Goal: Information Seeking & Learning: Learn about a topic

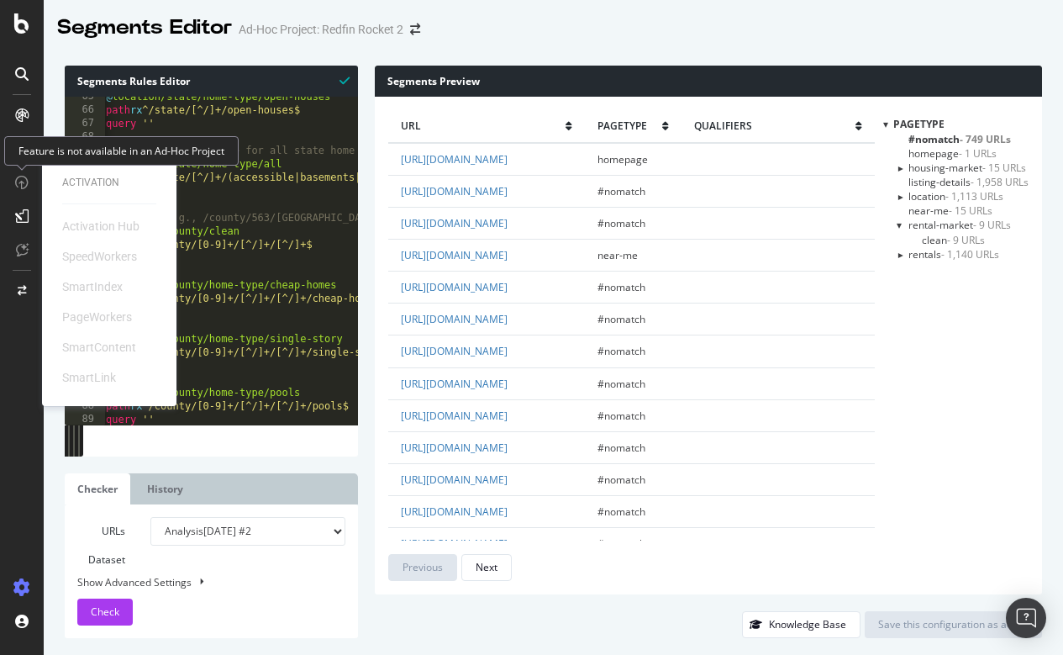
scroll to position [0, 1]
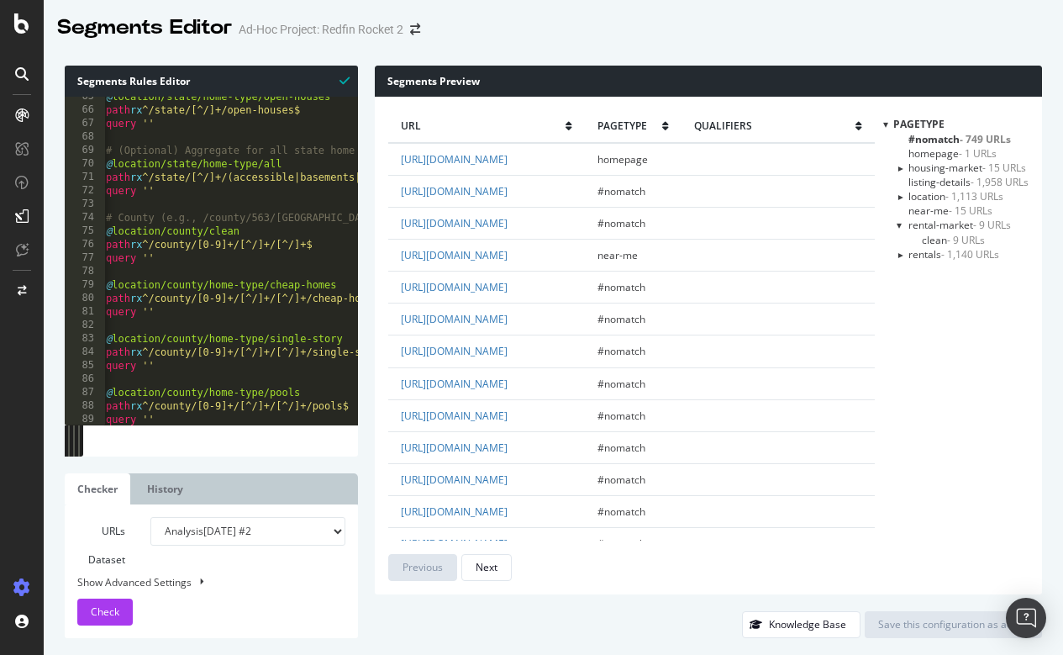
click at [16, 40] on div at bounding box center [22, 327] width 44 height 655
click at [31, 20] on div at bounding box center [22, 23] width 40 height 20
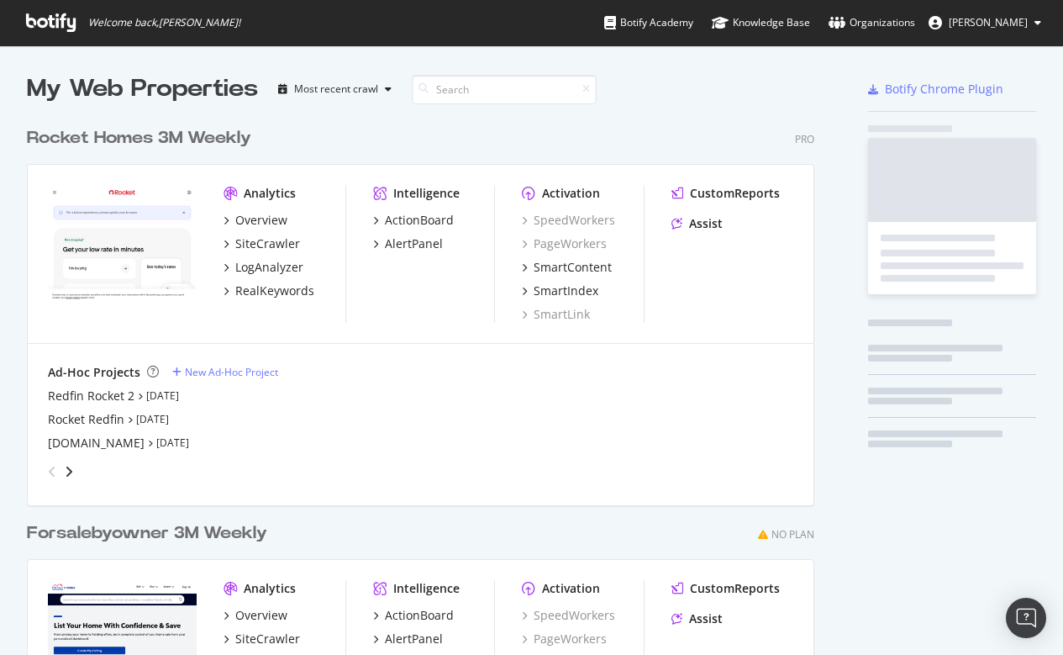
scroll to position [655, 1063]
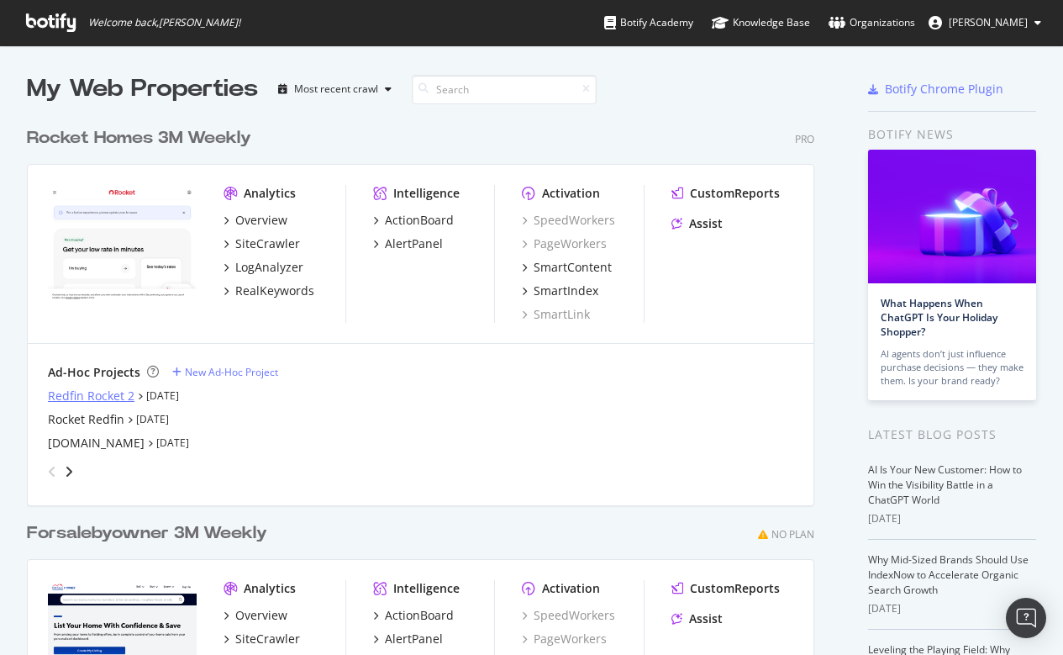
click at [101, 392] on div "Redfin Rocket 2" at bounding box center [91, 396] width 87 height 17
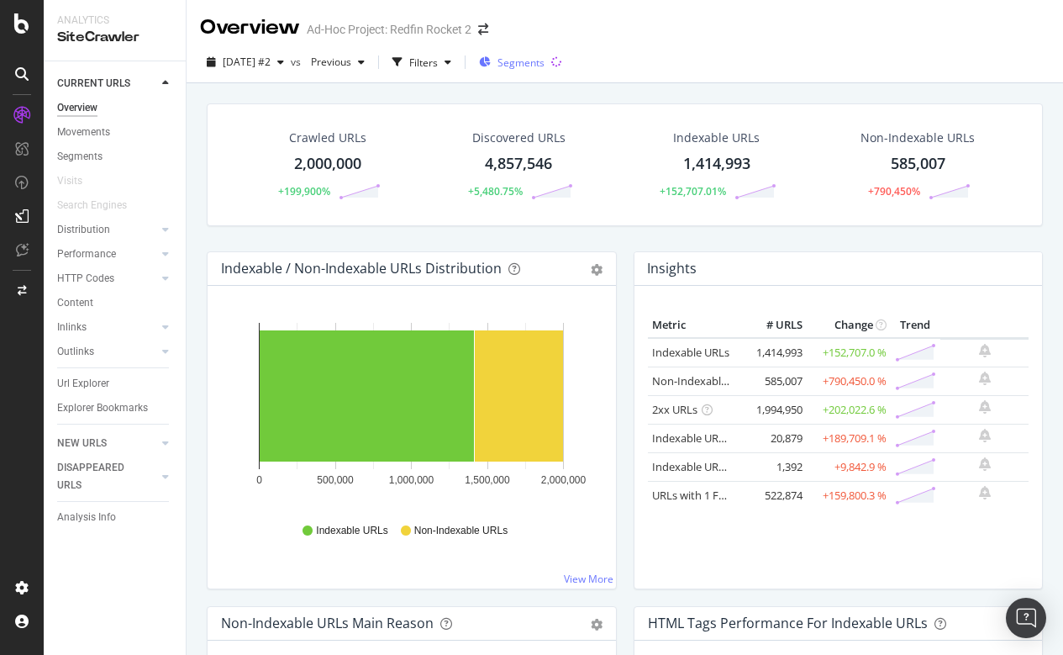
click at [545, 61] on span "Segments" at bounding box center [521, 62] width 47 height 14
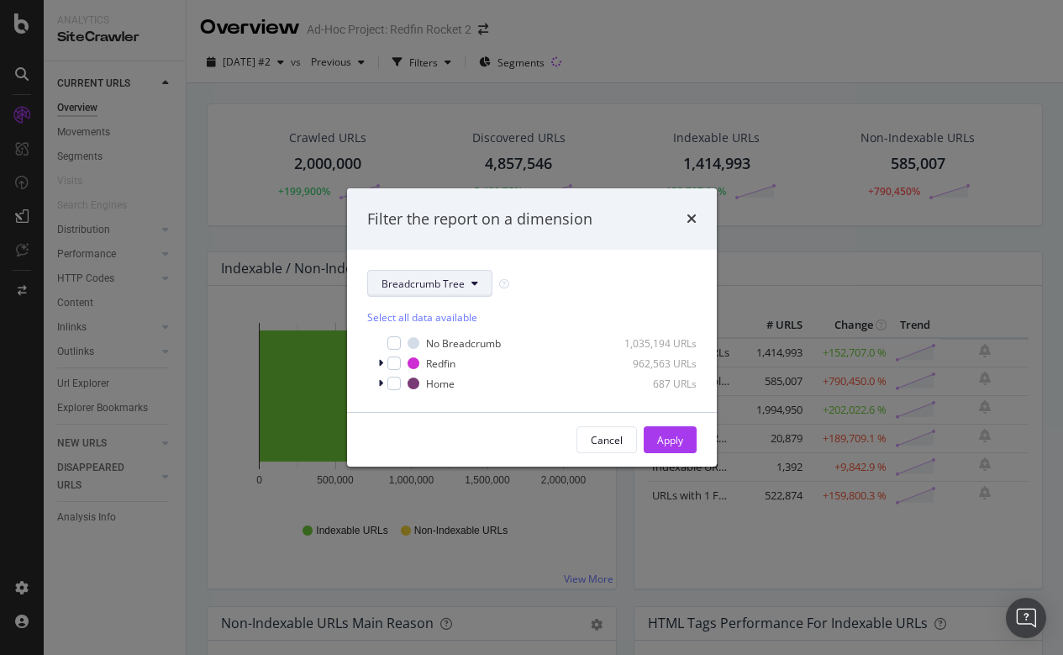
click at [469, 282] on button "Breadcrumb Tree" at bounding box center [429, 283] width 125 height 27
click at [646, 107] on div "Filter the report on a dimension Breadcrumb Tree Select all data available No B…" at bounding box center [531, 327] width 1063 height 655
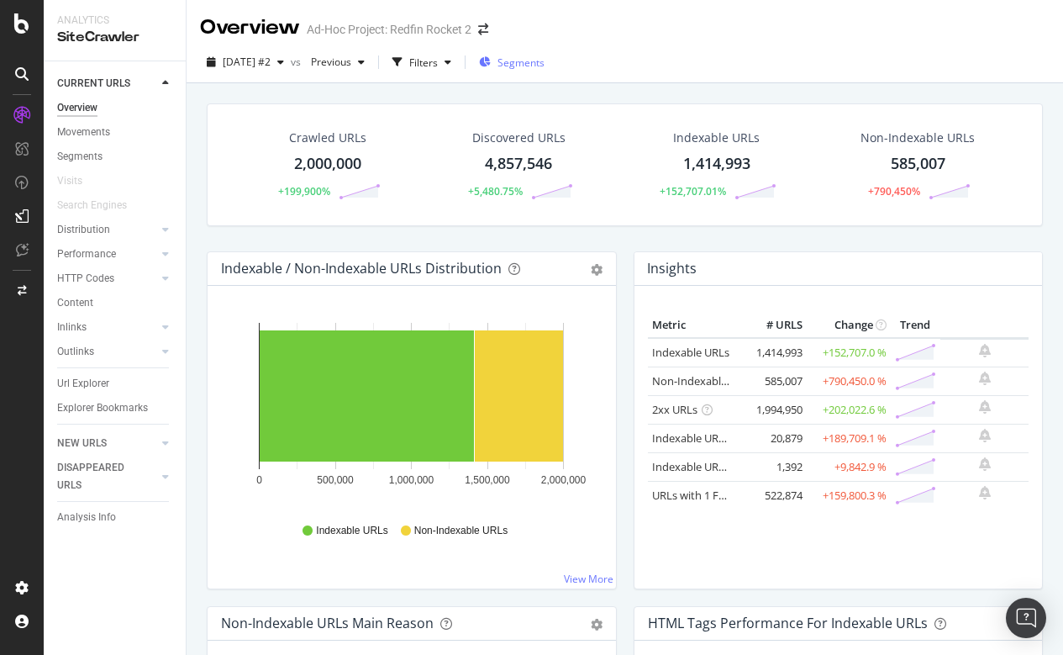
click at [545, 62] on span "Segments" at bounding box center [521, 62] width 47 height 14
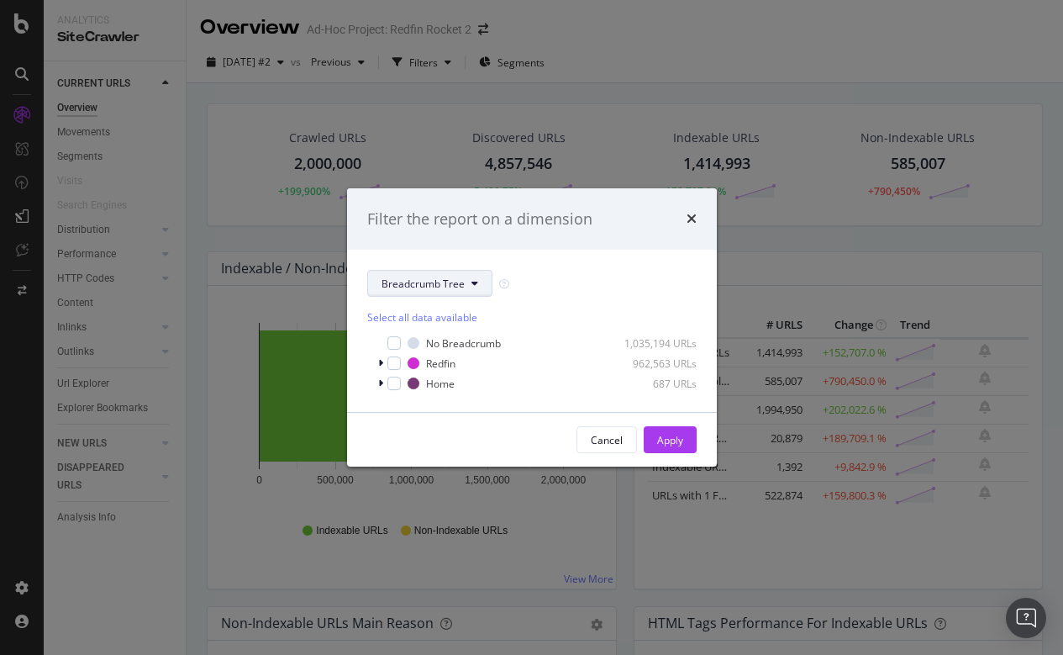
click at [472, 290] on button "Breadcrumb Tree" at bounding box center [429, 283] width 125 height 27
click at [409, 340] on span "pagetype" at bounding box center [436, 343] width 108 height 15
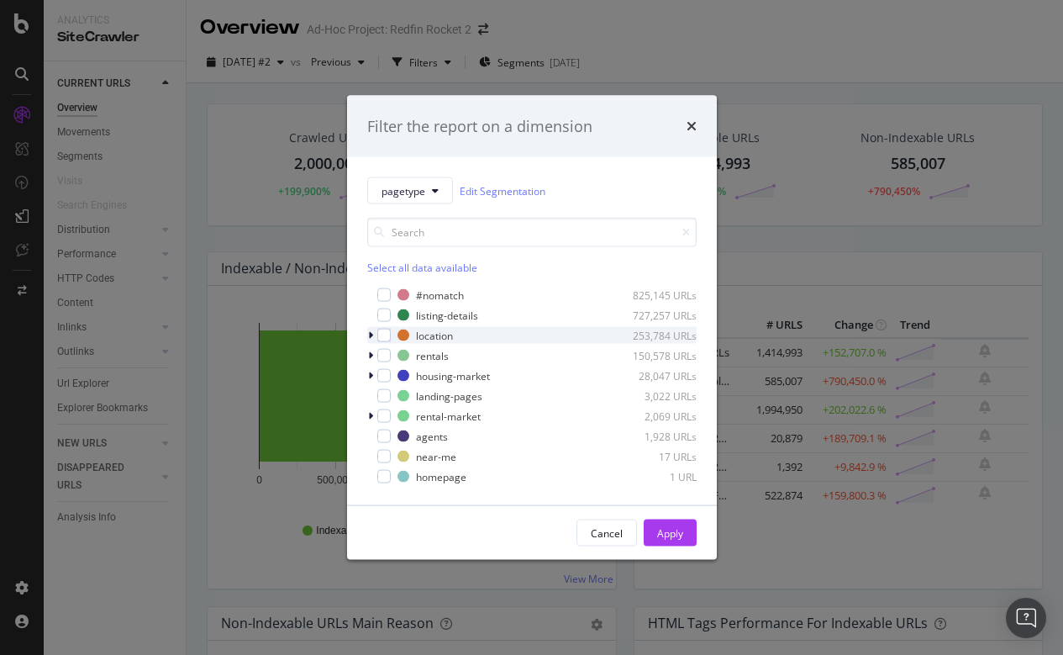
click at [372, 333] on icon "modal" at bounding box center [370, 335] width 5 height 10
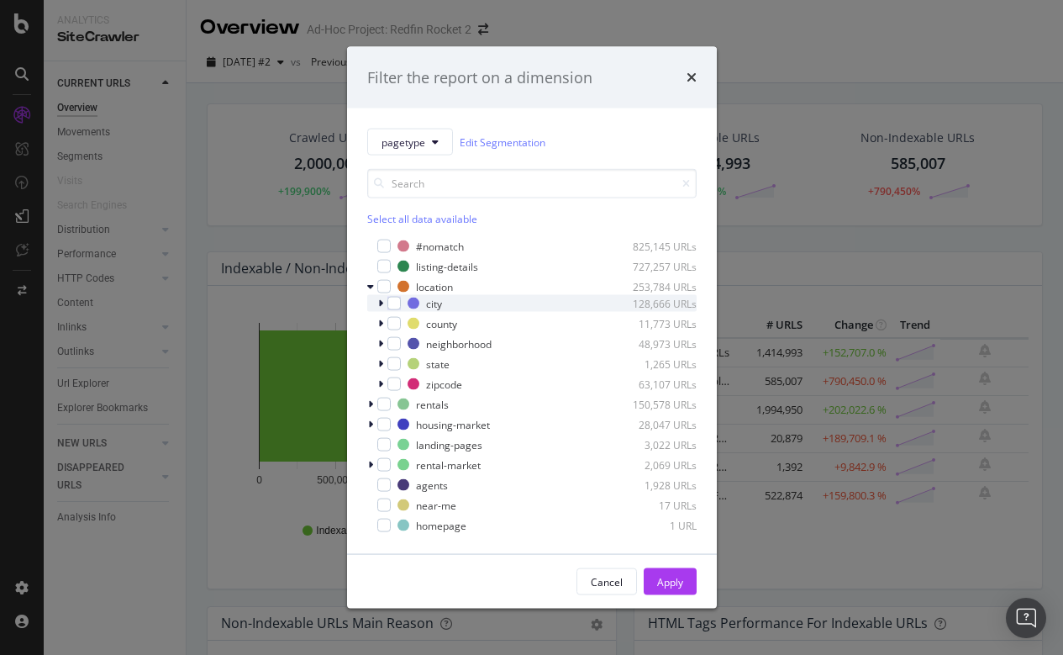
click at [378, 304] on icon "modal" at bounding box center [380, 303] width 5 height 10
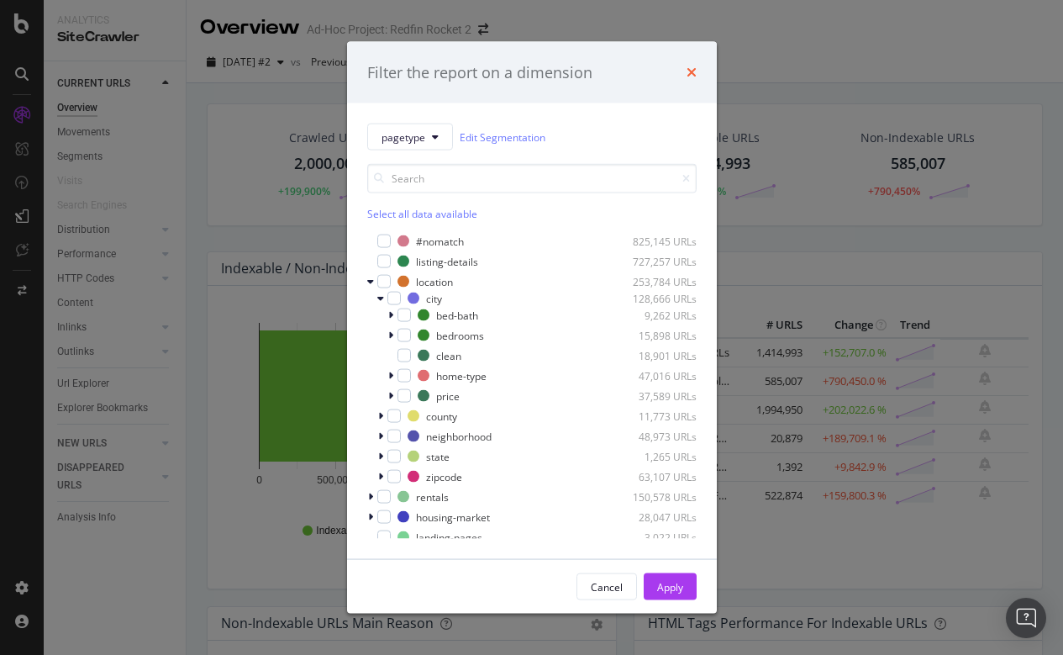
click at [694, 70] on icon "times" at bounding box center [692, 72] width 10 height 13
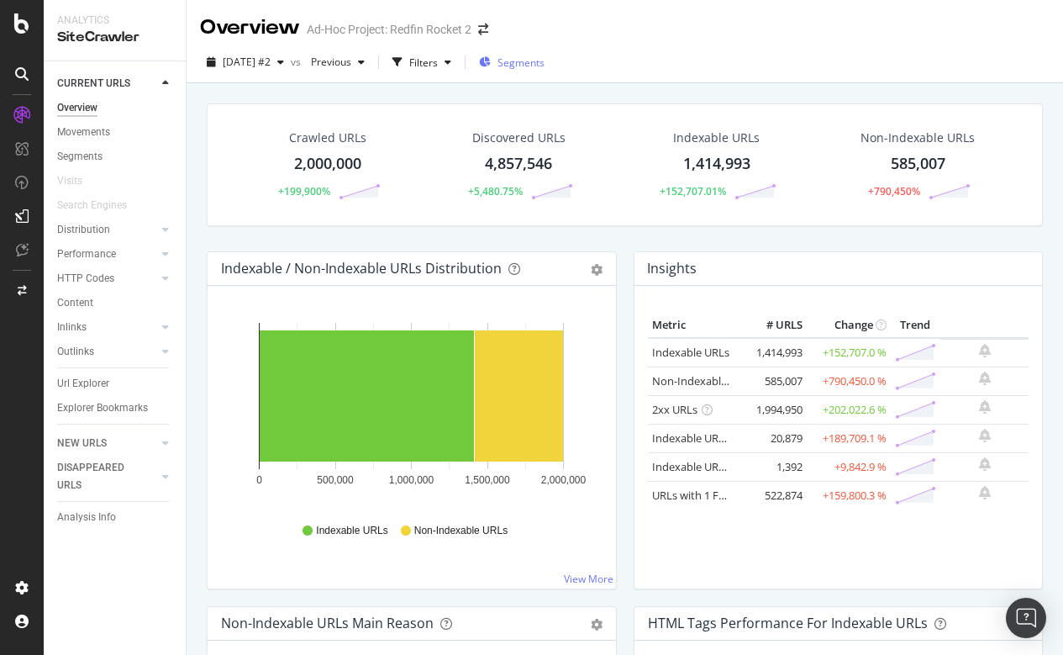
click at [545, 71] on div "Segments" at bounding box center [512, 62] width 66 height 25
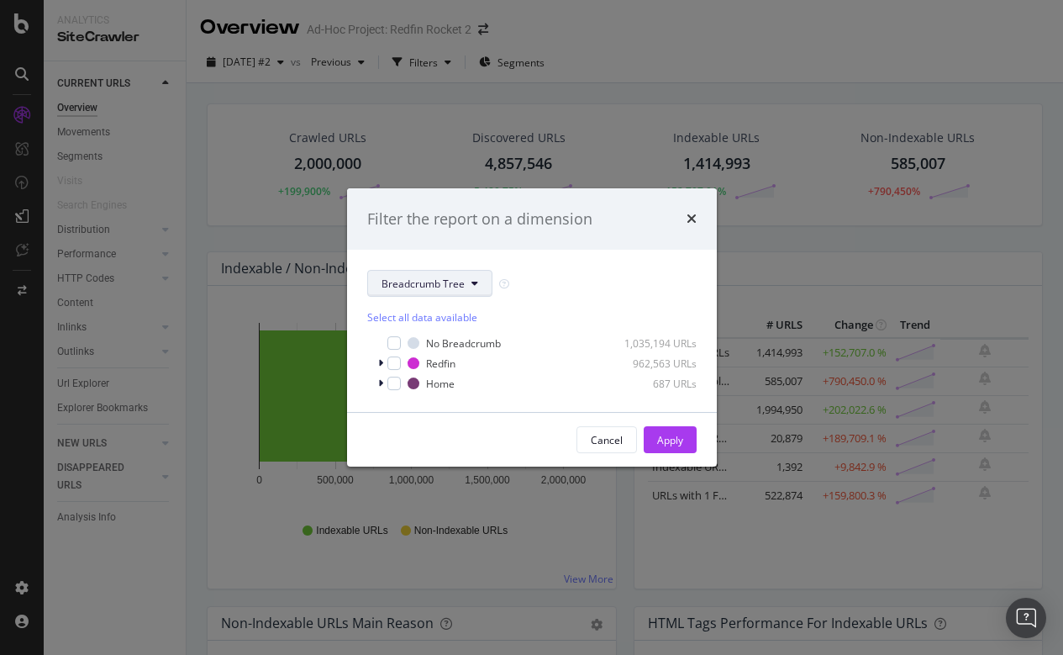
click at [451, 287] on span "Breadcrumb Tree" at bounding box center [423, 284] width 83 height 14
click at [413, 335] on div "pagetype" at bounding box center [435, 343] width 135 height 24
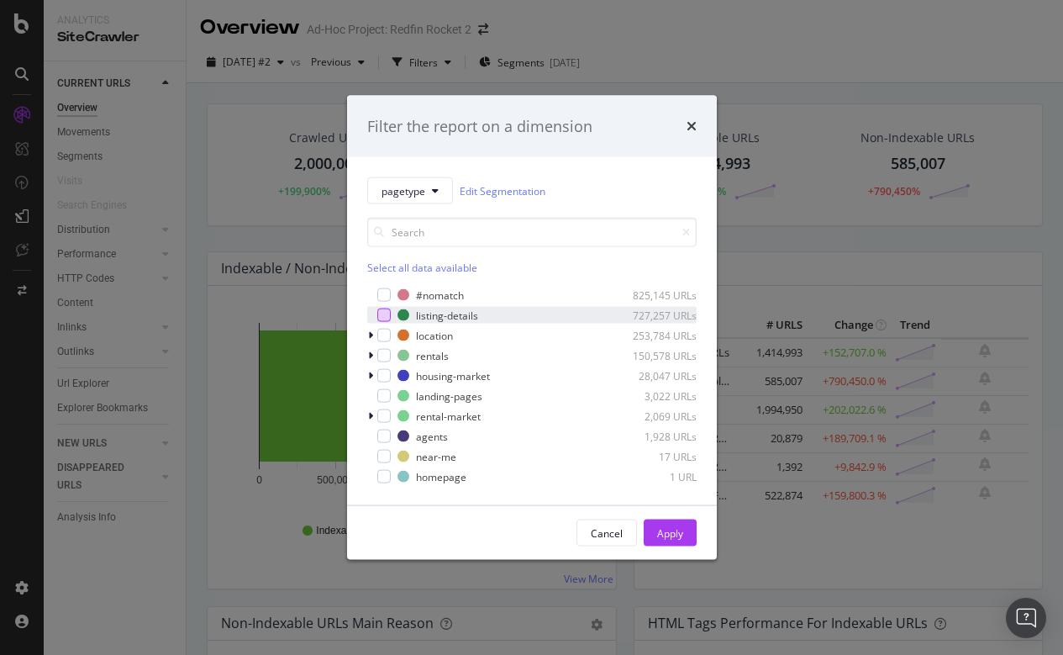
click at [386, 317] on div "modal" at bounding box center [383, 315] width 13 height 13
click at [679, 536] on div "Apply" at bounding box center [670, 532] width 26 height 14
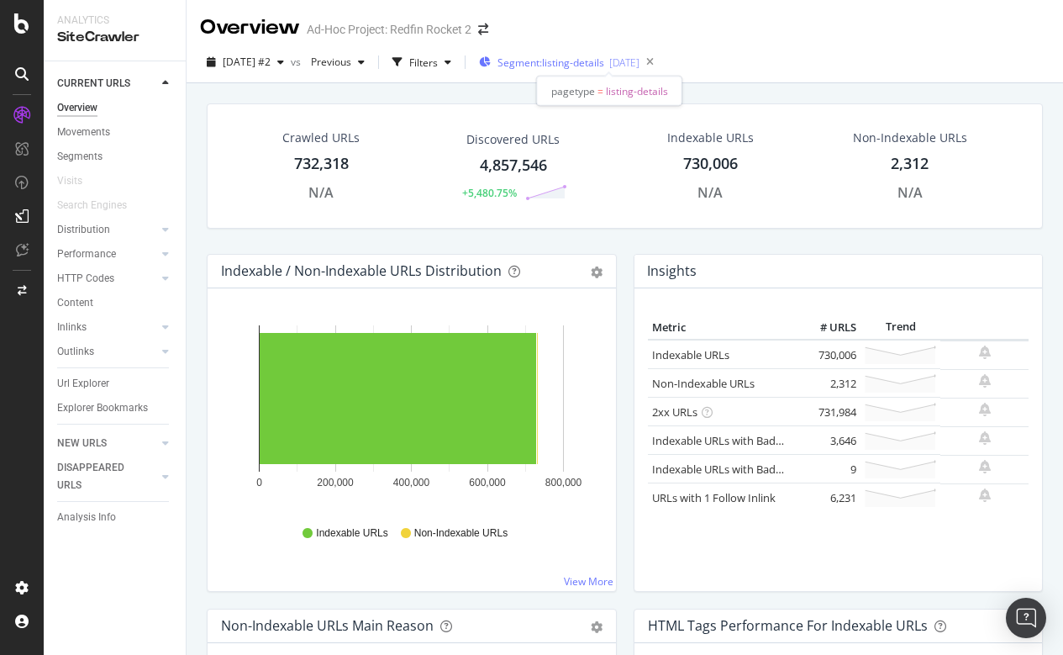
click at [590, 59] on span "Segment: listing-details" at bounding box center [551, 62] width 107 height 14
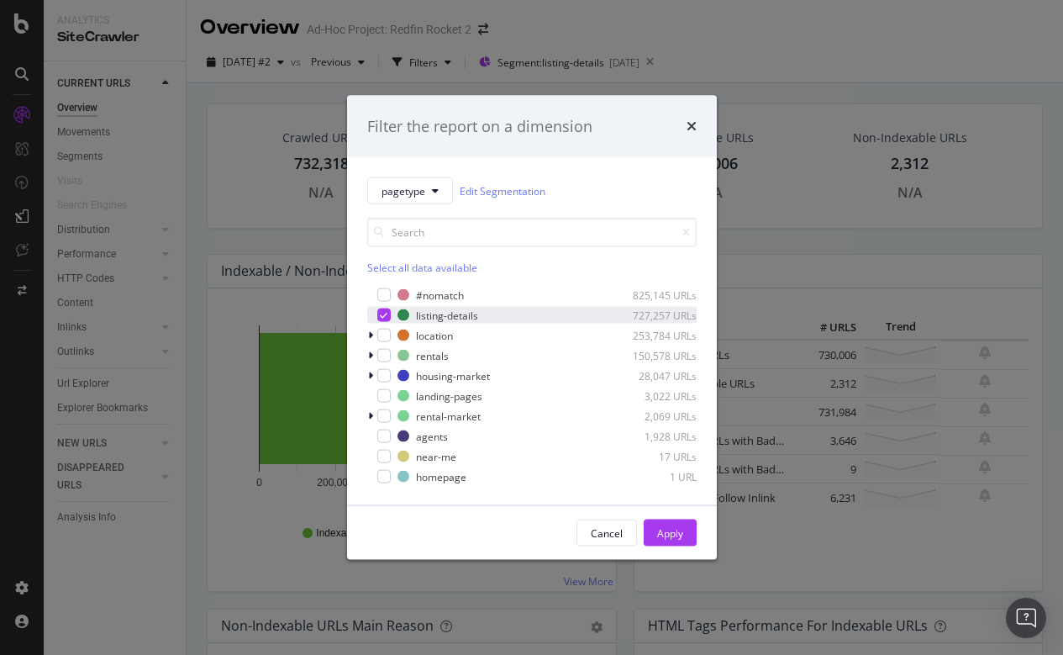
click at [377, 317] on div "modal" at bounding box center [383, 315] width 13 height 13
click at [370, 336] on icon "modal" at bounding box center [370, 335] width 5 height 10
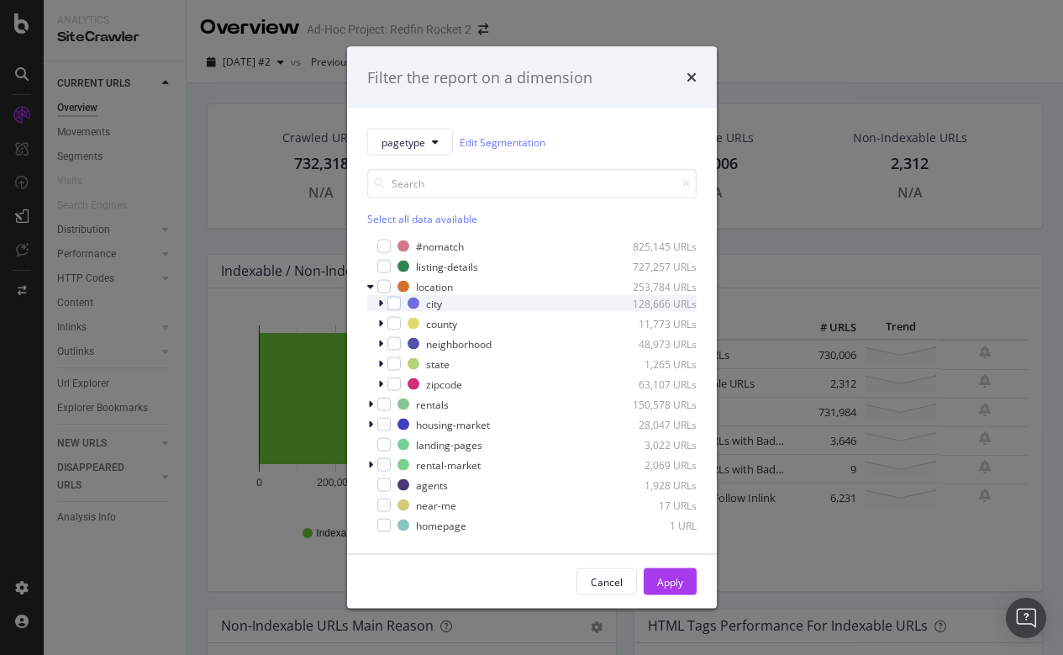
click at [382, 303] on icon "modal" at bounding box center [380, 303] width 5 height 10
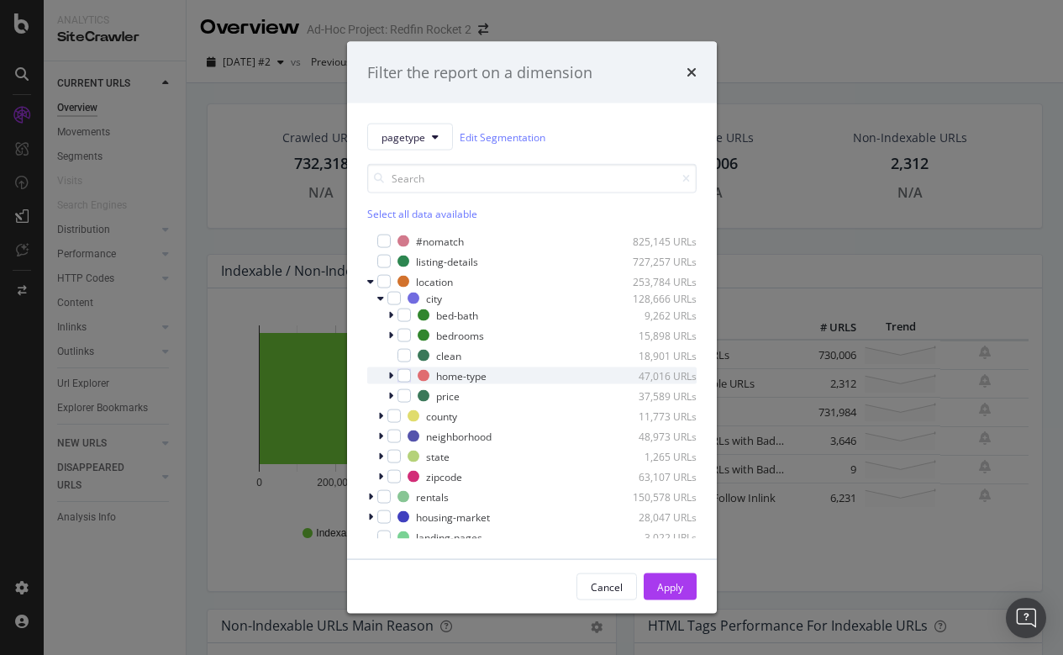
click at [393, 374] on icon "modal" at bounding box center [390, 376] width 5 height 10
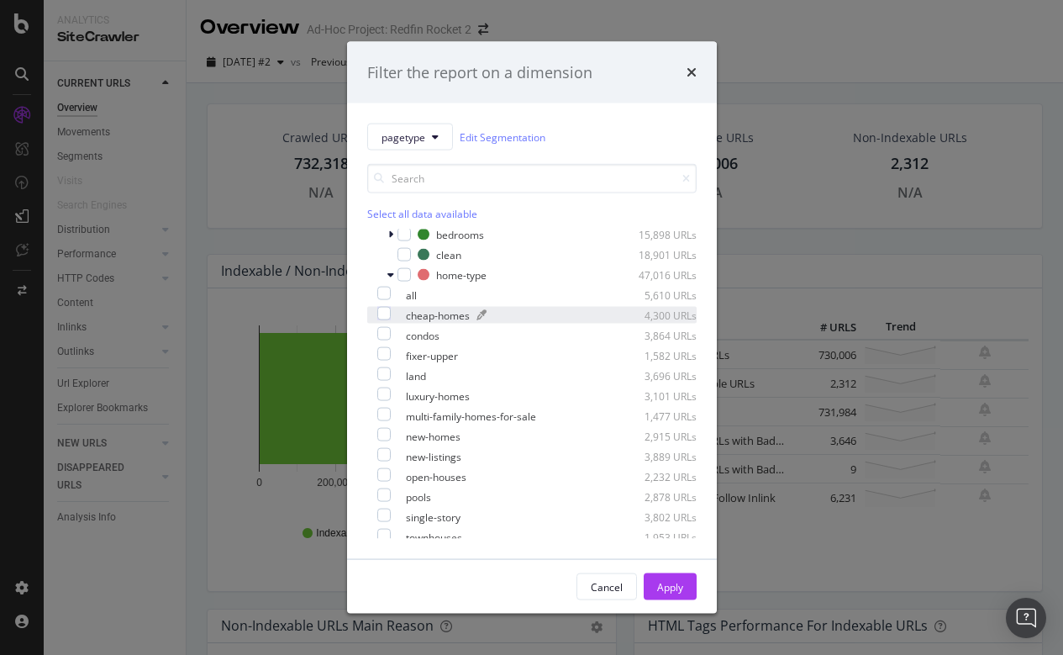
scroll to position [140, 0]
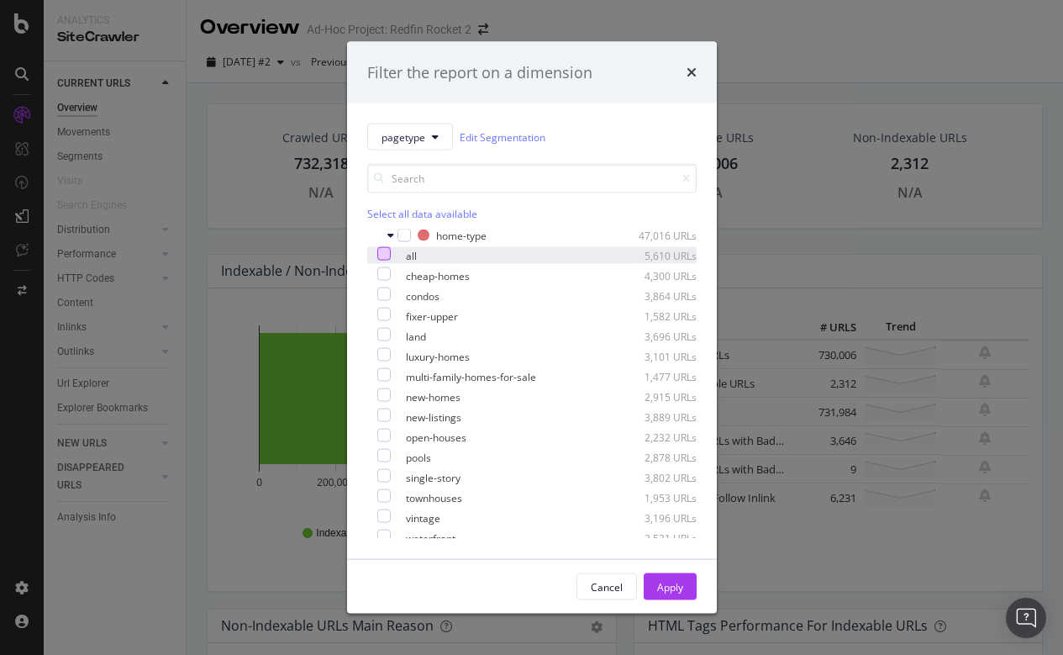
click at [391, 260] on div "modal" at bounding box center [383, 253] width 13 height 13
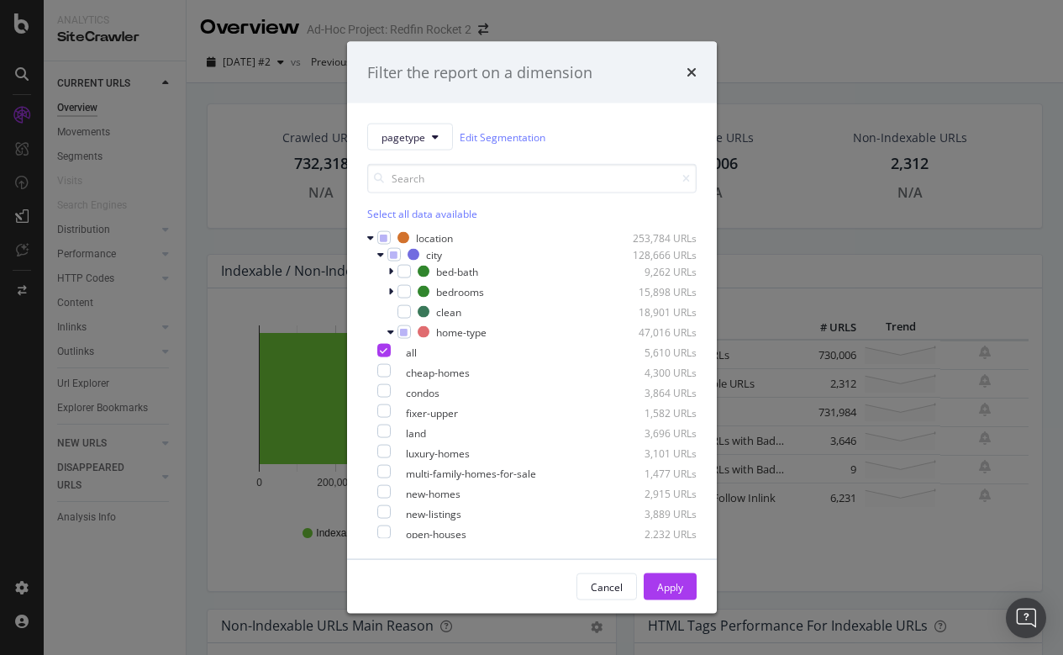
scroll to position [29, 0]
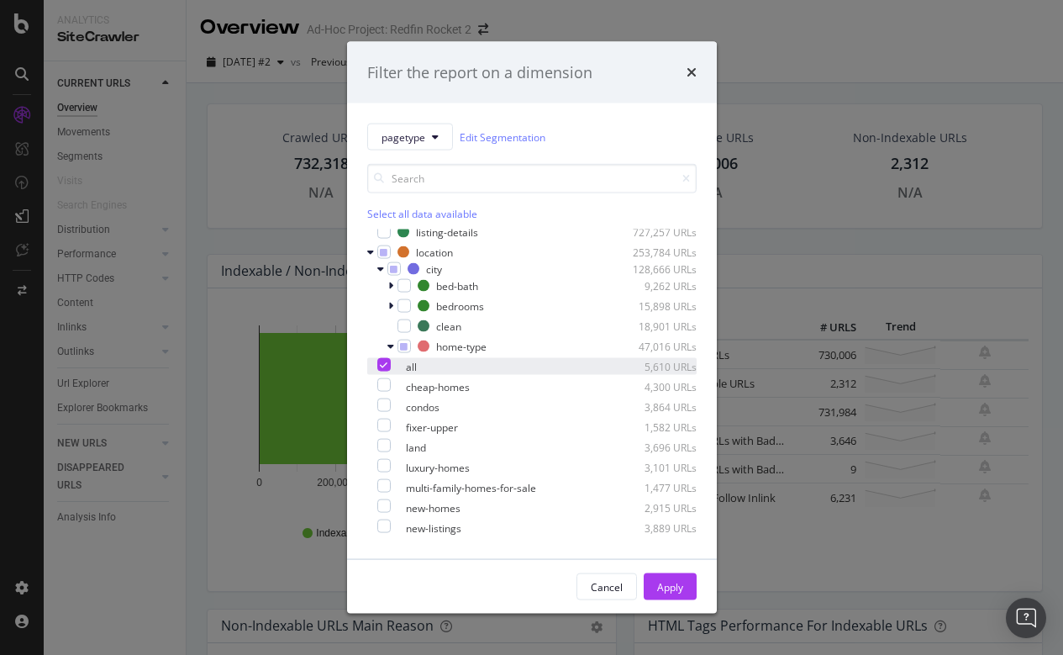
click at [388, 367] on icon "modal" at bounding box center [384, 365] width 8 height 8
click at [392, 347] on icon "modal" at bounding box center [391, 346] width 7 height 10
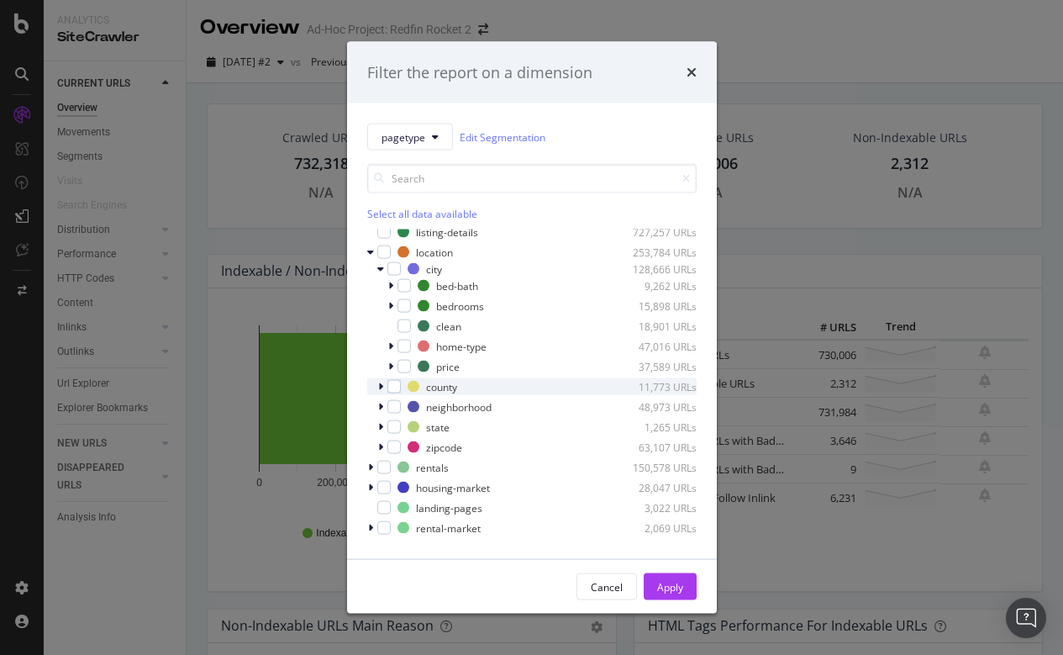
click at [379, 389] on icon "modal" at bounding box center [380, 387] width 5 height 10
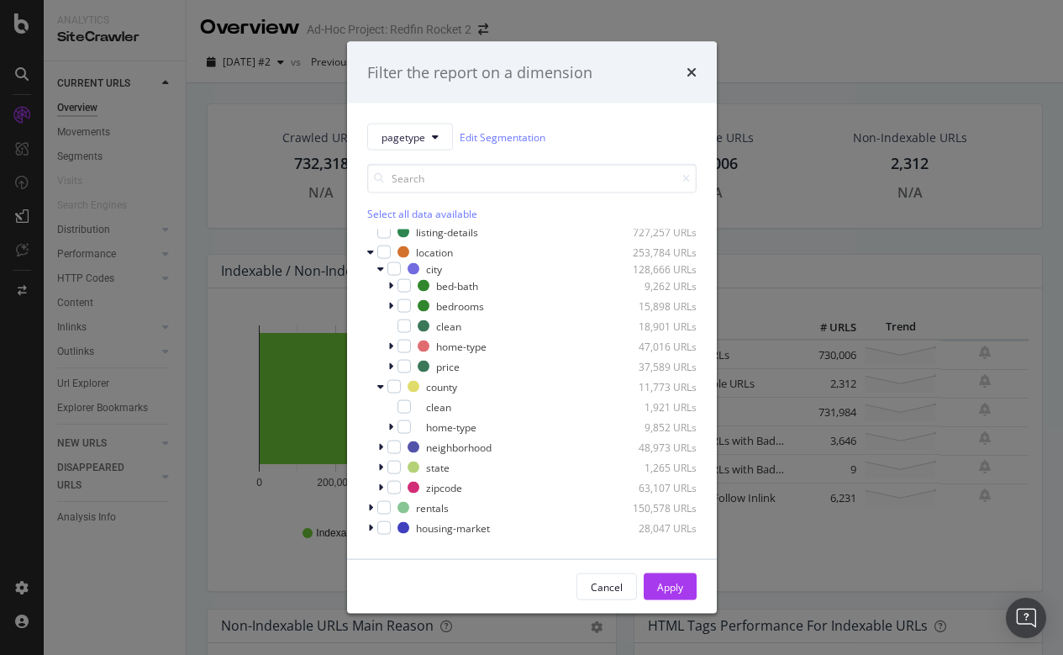
click at [390, 418] on div "clean 1,921 URLs home-type 9,852 URLs" at bounding box center [532, 416] width 330 height 37
click at [391, 422] on icon "modal" at bounding box center [390, 427] width 5 height 10
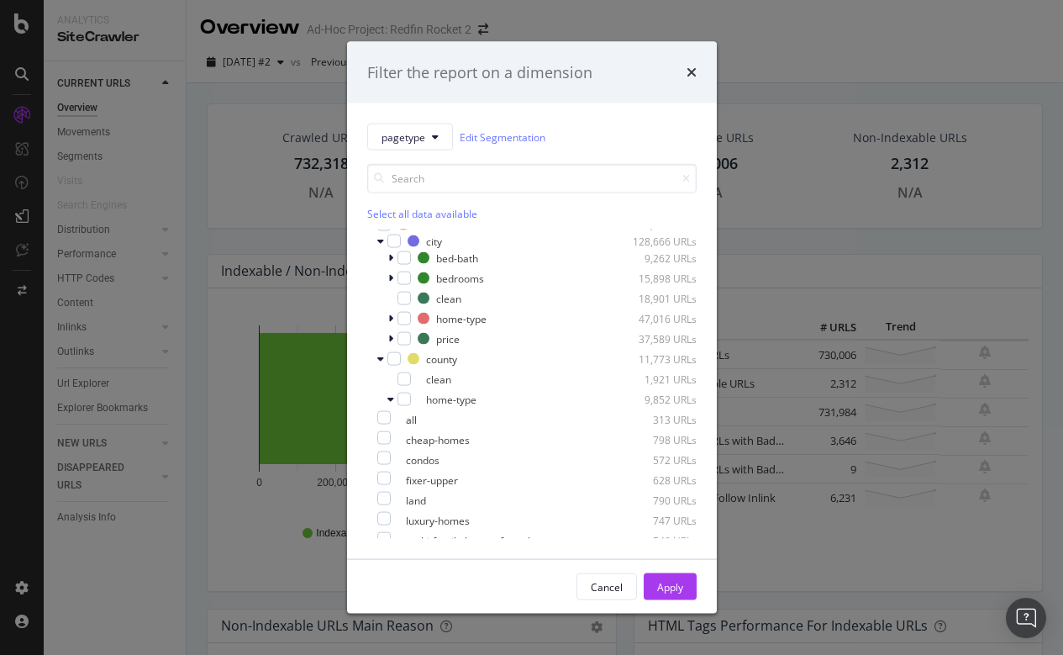
scroll to position [34, 0]
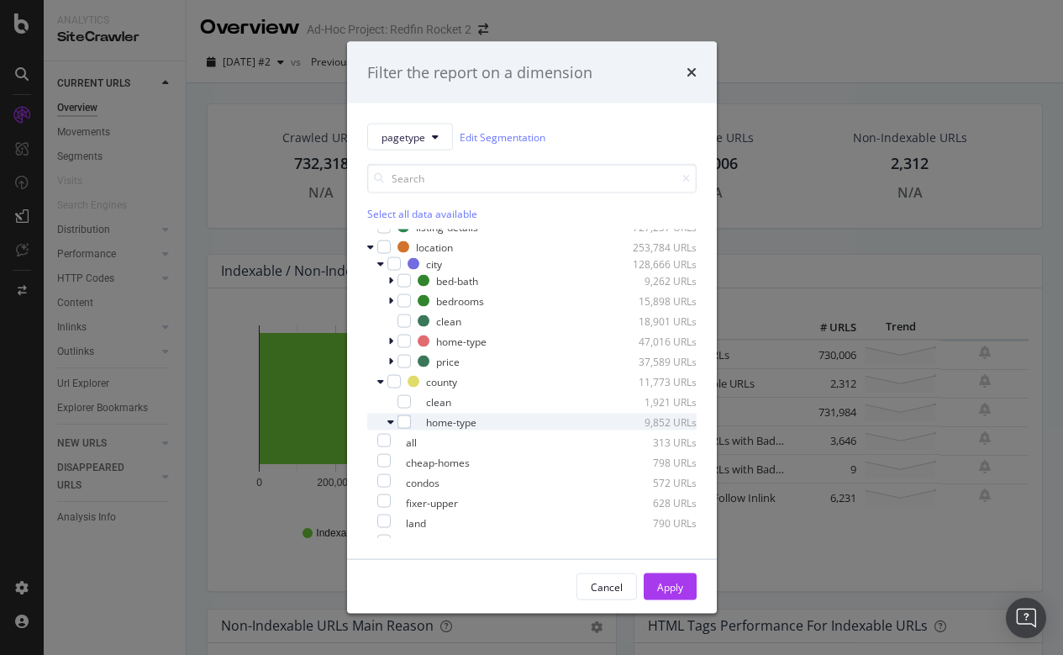
click at [390, 419] on icon "modal" at bounding box center [391, 422] width 7 height 10
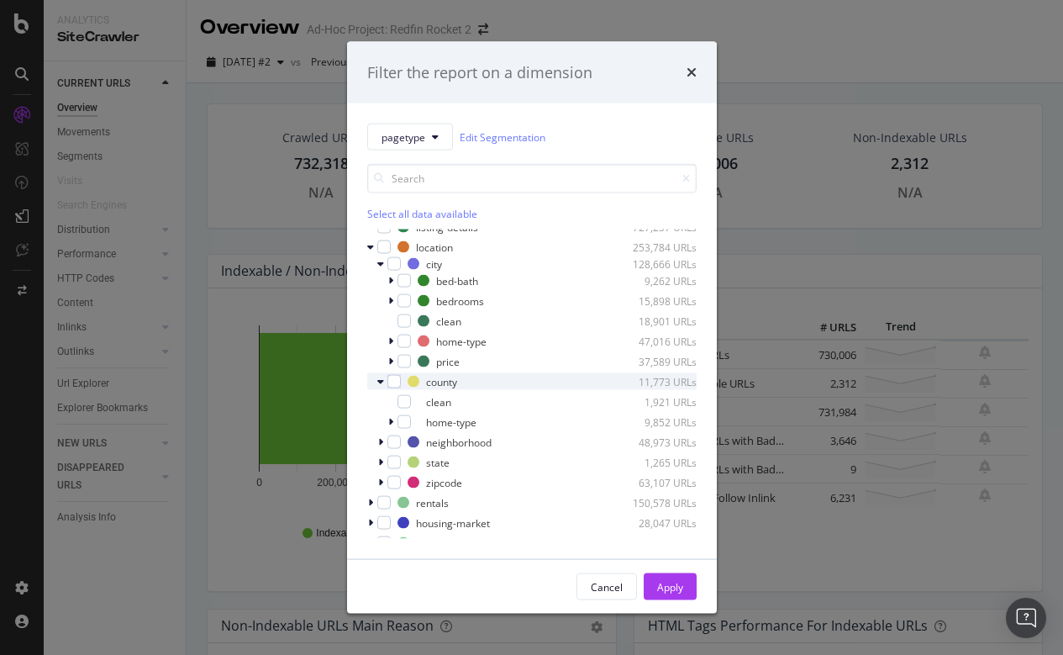
click at [383, 378] on icon "modal" at bounding box center [380, 382] width 7 height 10
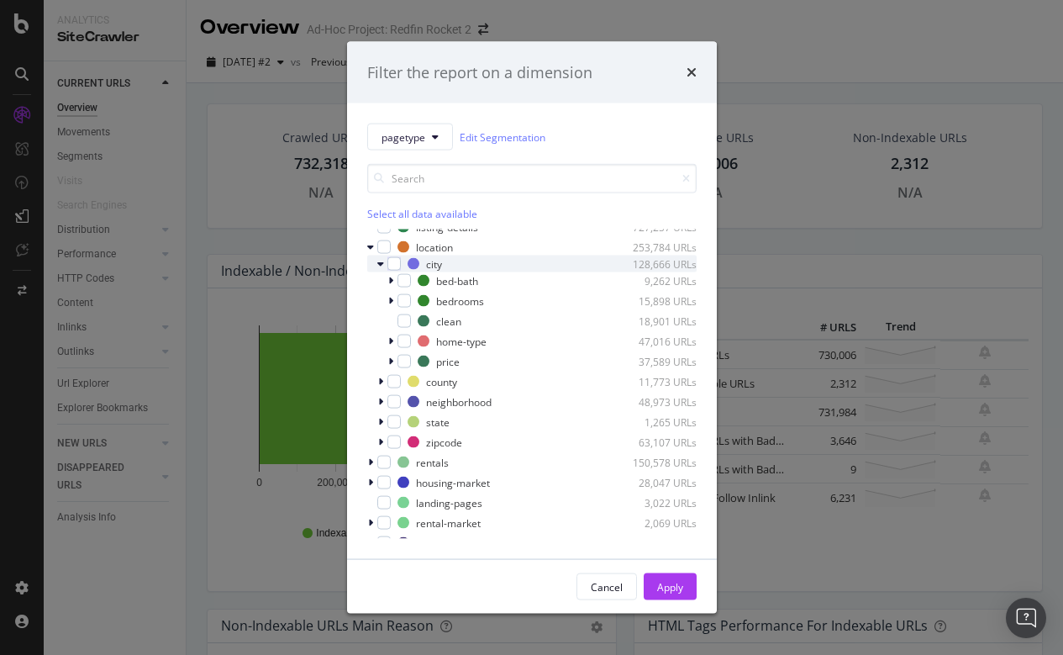
click at [383, 263] on icon "modal" at bounding box center [380, 264] width 7 height 10
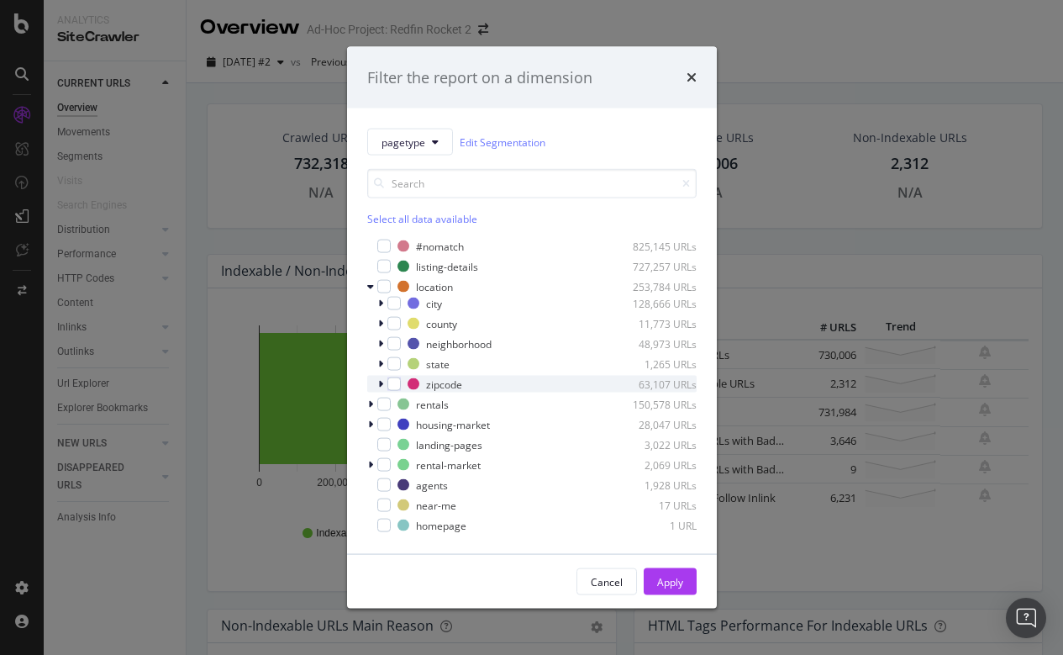
click at [381, 381] on icon "modal" at bounding box center [380, 384] width 5 height 10
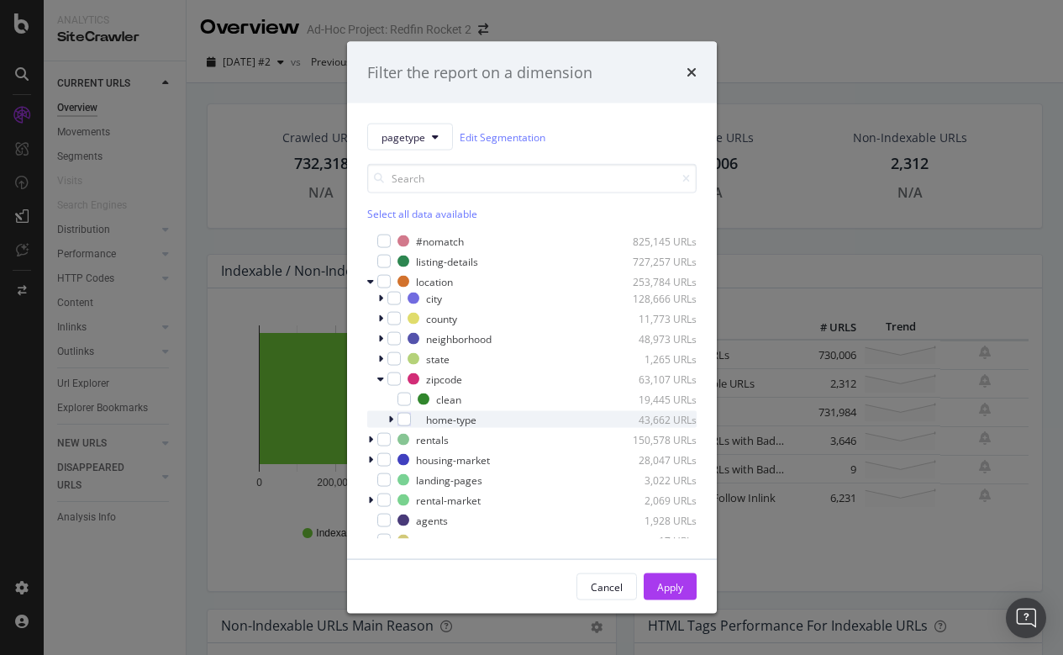
click at [390, 416] on icon "modal" at bounding box center [390, 419] width 5 height 10
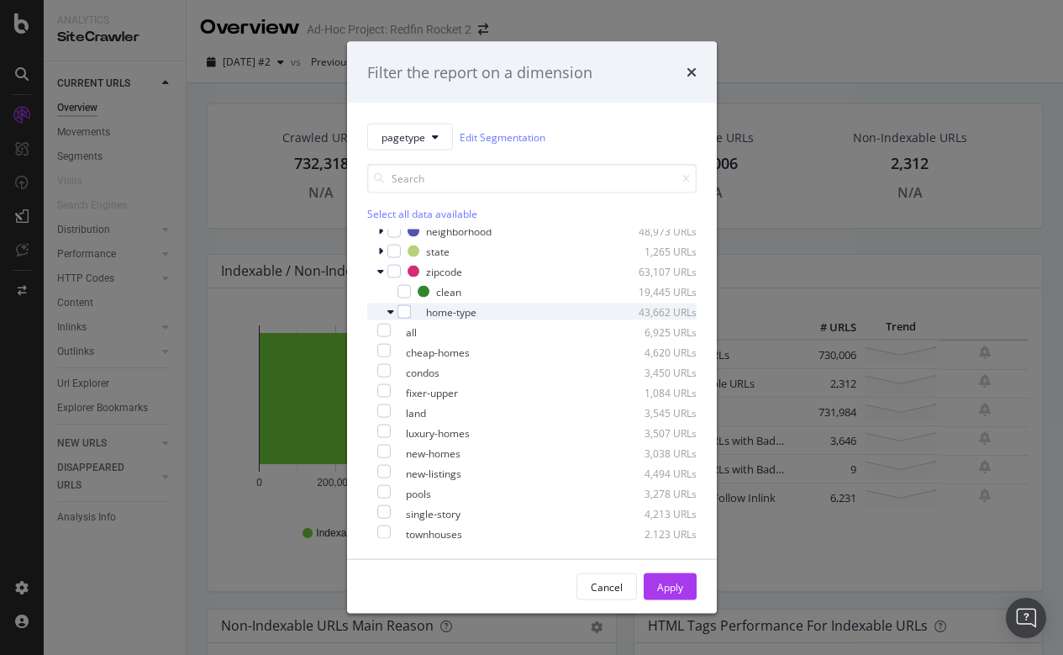
click at [390, 308] on icon "modal" at bounding box center [391, 312] width 7 height 10
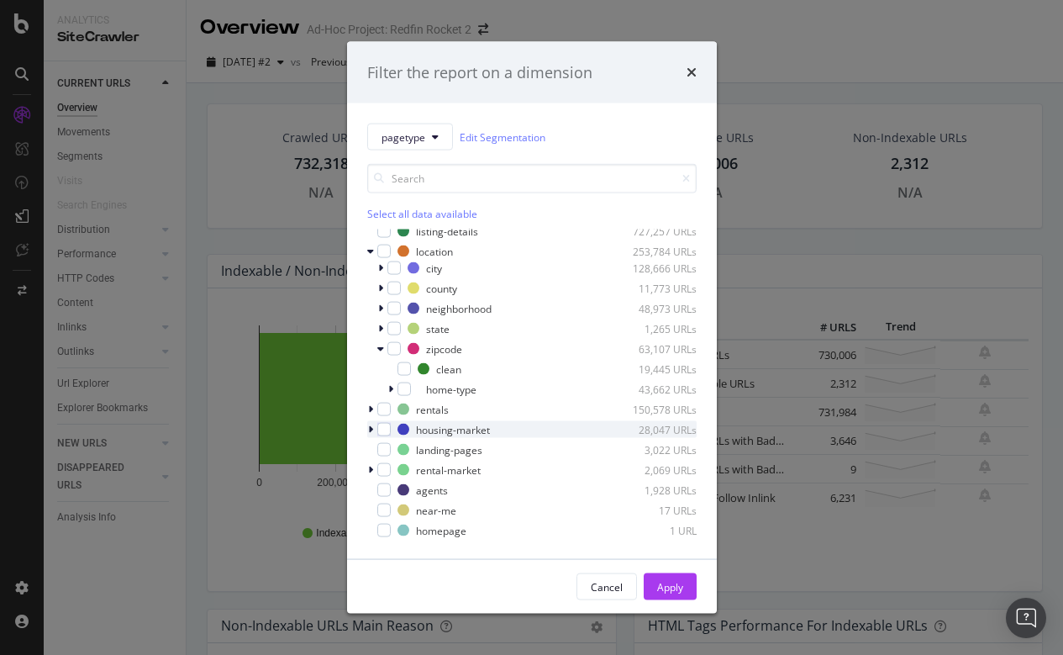
click at [370, 428] on icon "modal" at bounding box center [370, 430] width 5 height 10
click at [373, 428] on icon "modal" at bounding box center [370, 430] width 7 height 10
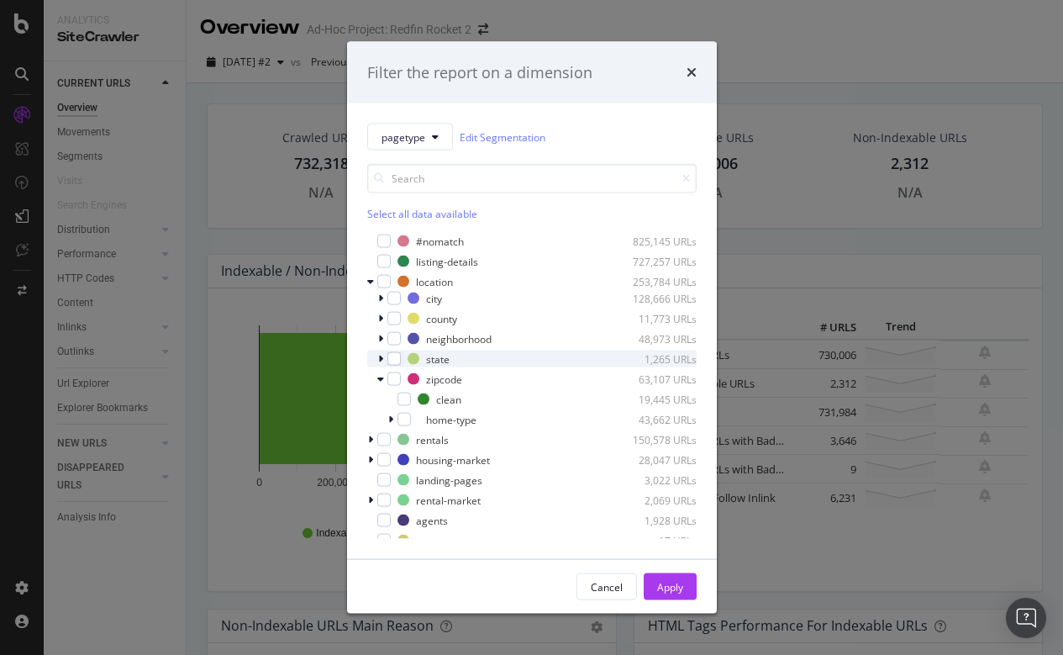
scroll to position [0, 0]
click at [371, 280] on icon "modal" at bounding box center [370, 282] width 7 height 10
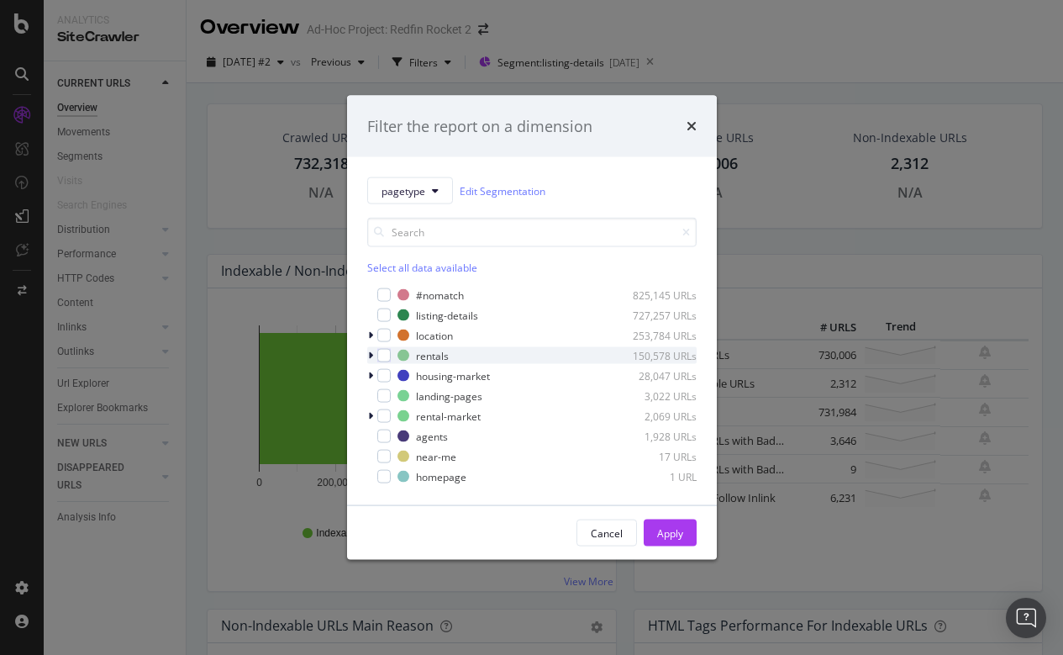
click at [372, 356] on icon "modal" at bounding box center [370, 356] width 5 height 10
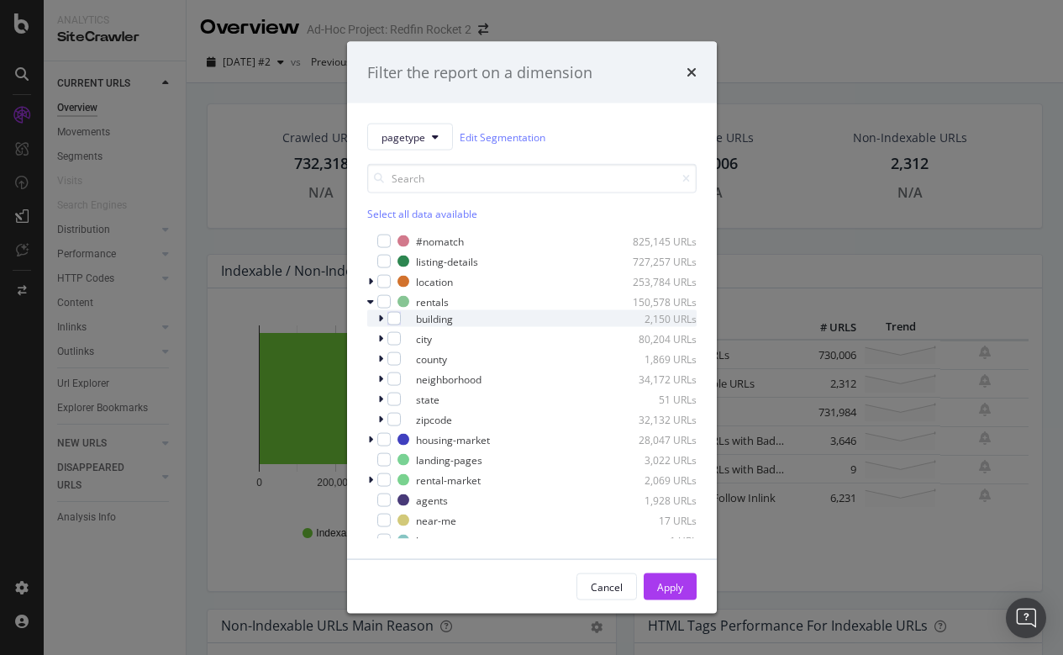
click at [379, 315] on icon "modal" at bounding box center [380, 319] width 5 height 10
click at [382, 319] on icon "modal" at bounding box center [380, 319] width 7 height 10
click at [372, 298] on icon "modal" at bounding box center [370, 302] width 7 height 10
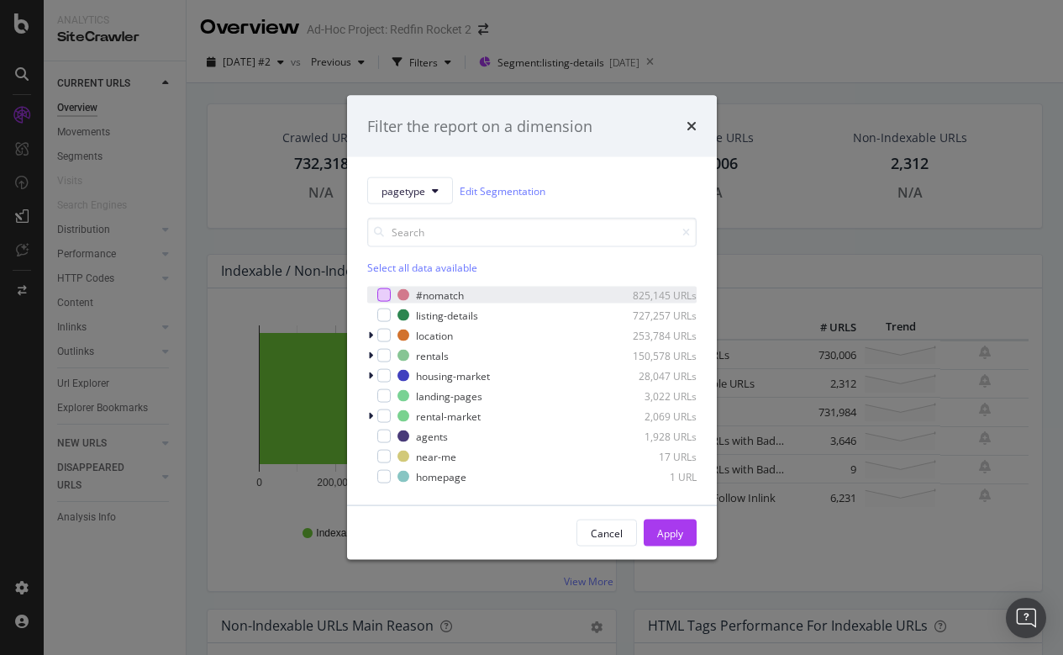
click at [383, 295] on div "modal" at bounding box center [383, 294] width 13 height 13
click at [671, 528] on div "Apply" at bounding box center [670, 532] width 26 height 14
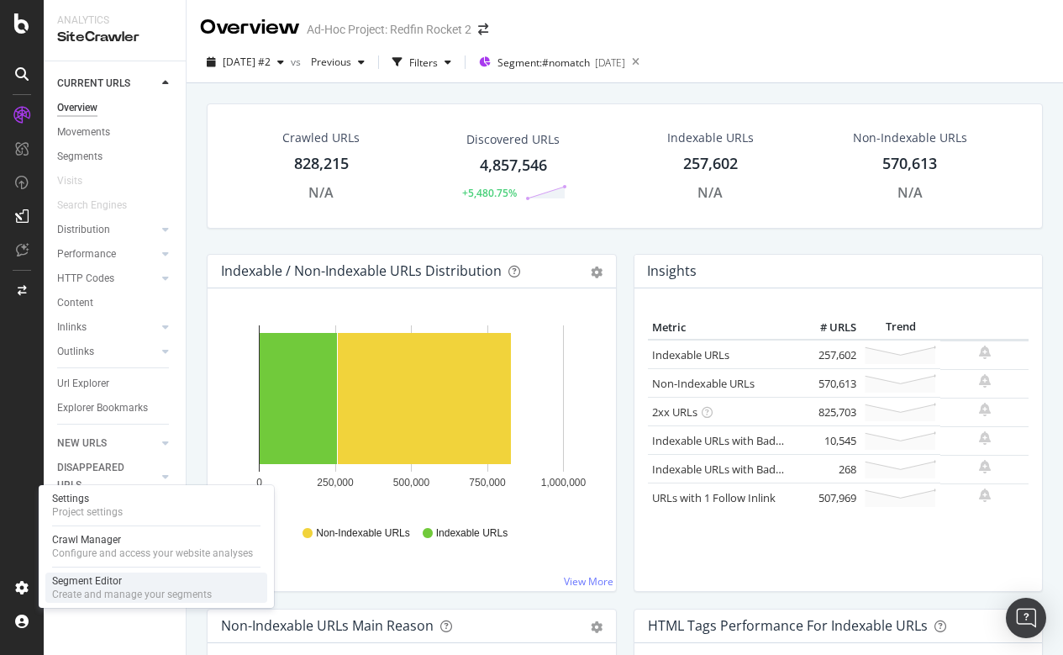
click at [87, 587] on div "Segment Editor" at bounding box center [132, 580] width 160 height 13
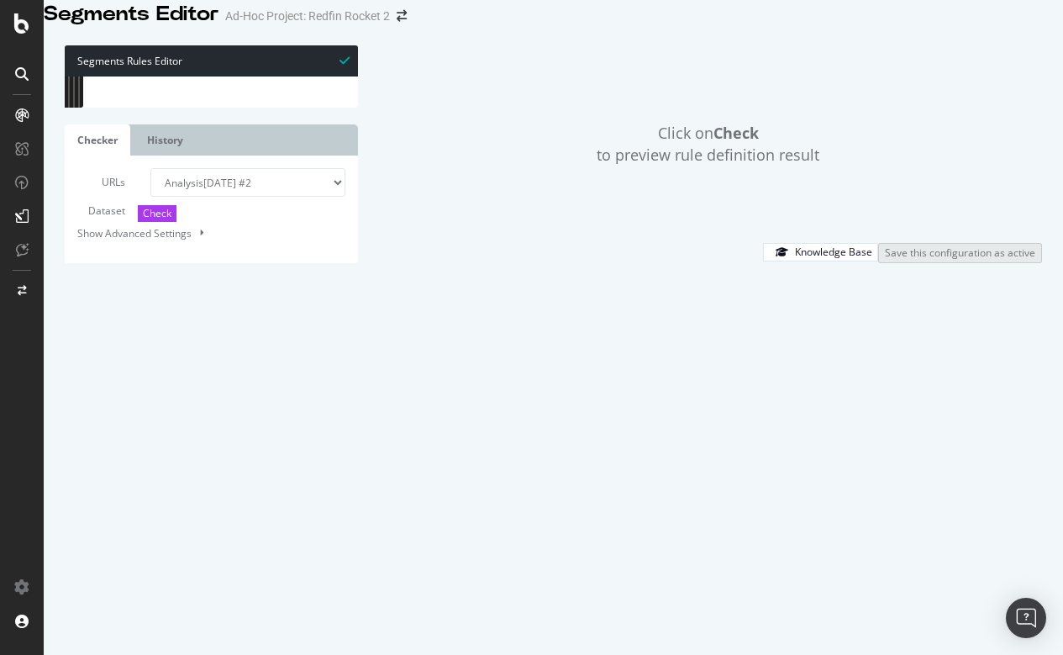
drag, startPoint x: 203, startPoint y: 240, endPoint x: 398, endPoint y: 261, distance: 196.2
click at [398, 261] on div "Segments Rules Editor 397 398 399 400 401 402 403 404 405 406 407 408 409 410 4…" at bounding box center [554, 154] width 1020 height 251
drag, startPoint x: 157, startPoint y: 258, endPoint x: 100, endPoint y: 228, distance: 64.7
click at [100, 77] on div "397 398 399 400 401 402 403 404 405 406 407 408 409 410 411 412 413 414 415 416…" at bounding box center [211, 77] width 293 height 0
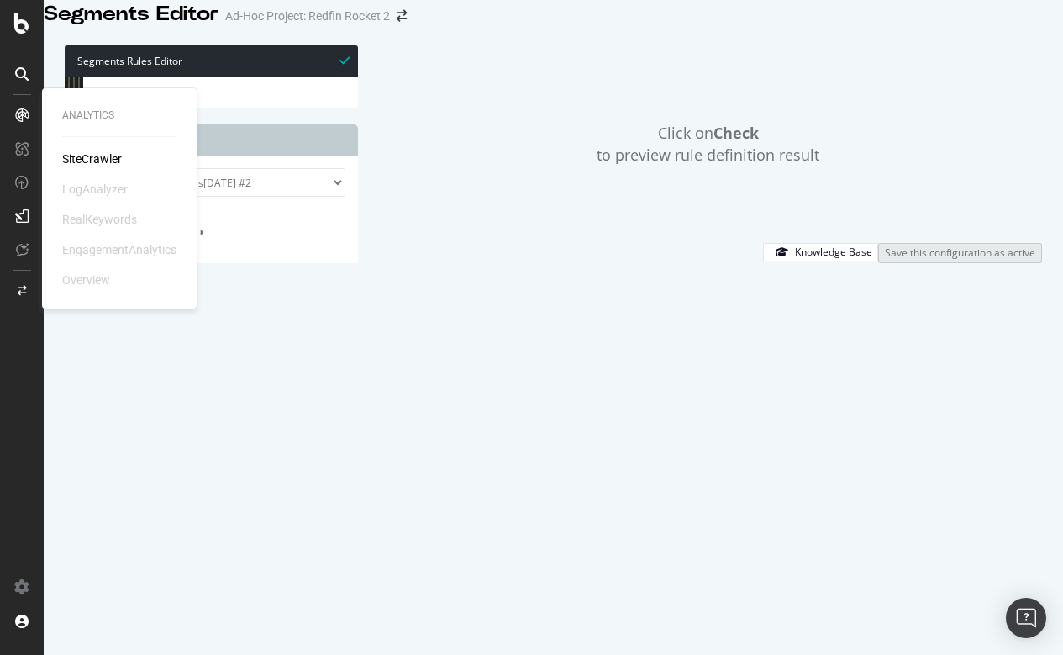
click at [78, 162] on div "SiteCrawler" at bounding box center [92, 158] width 60 height 17
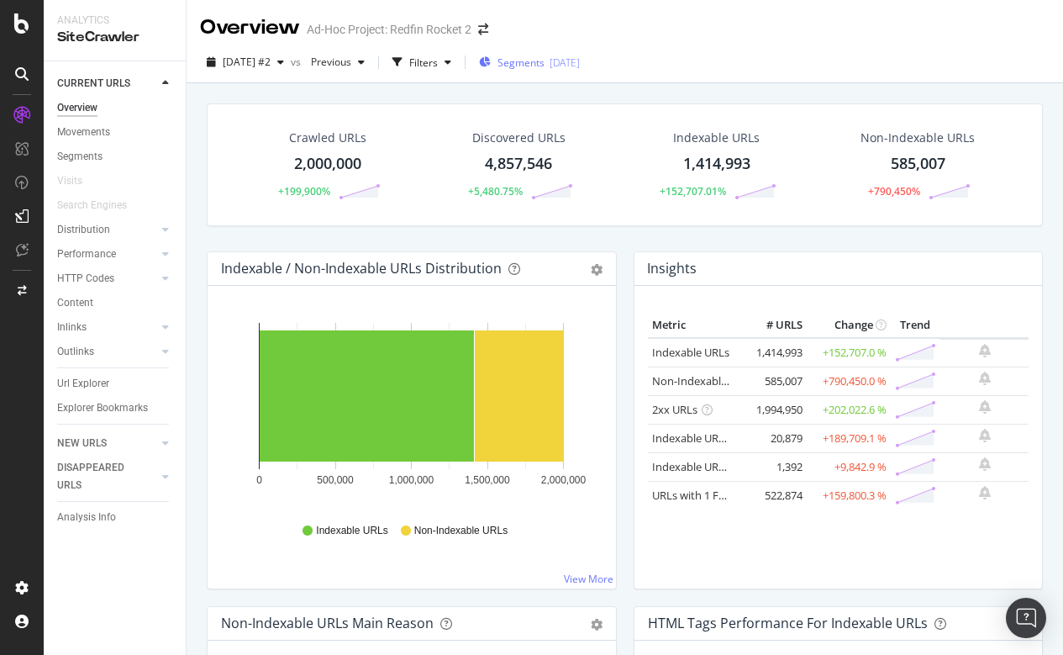
click at [545, 63] on span "Segments" at bounding box center [521, 62] width 47 height 14
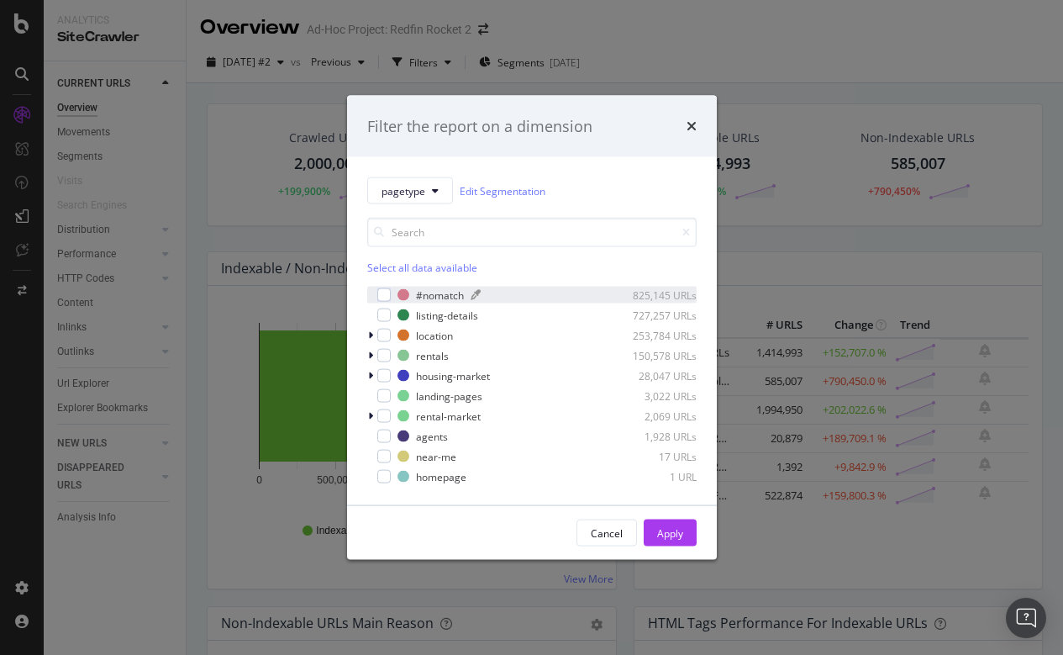
click at [443, 289] on div "#nomatch" at bounding box center [440, 295] width 48 height 14
click at [673, 531] on div "Apply" at bounding box center [670, 532] width 26 height 14
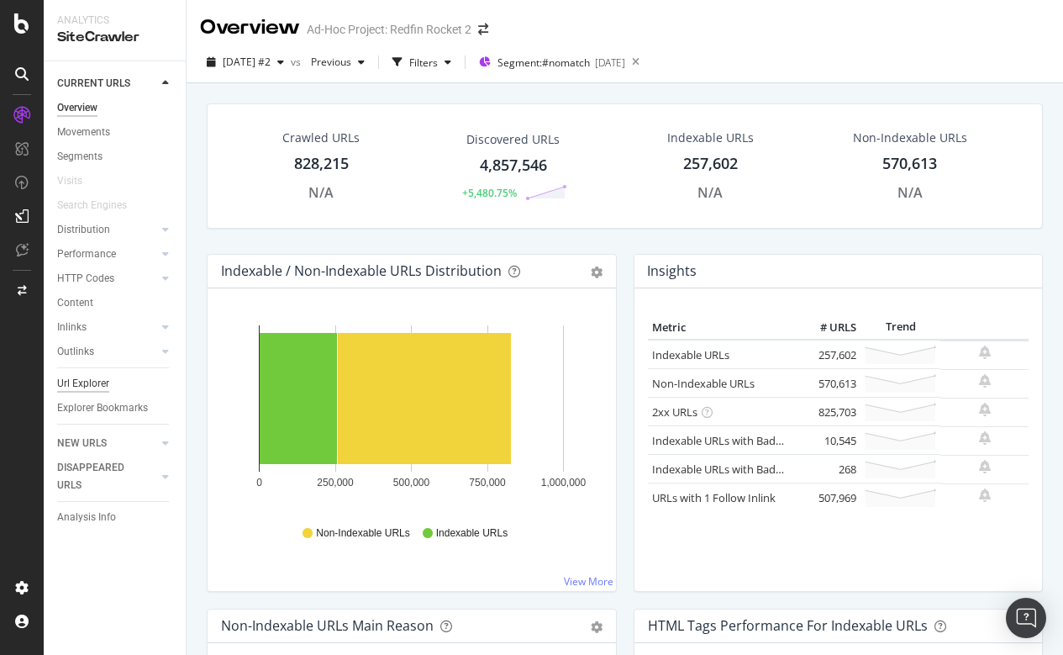
click at [88, 379] on div "Url Explorer" at bounding box center [83, 384] width 52 height 18
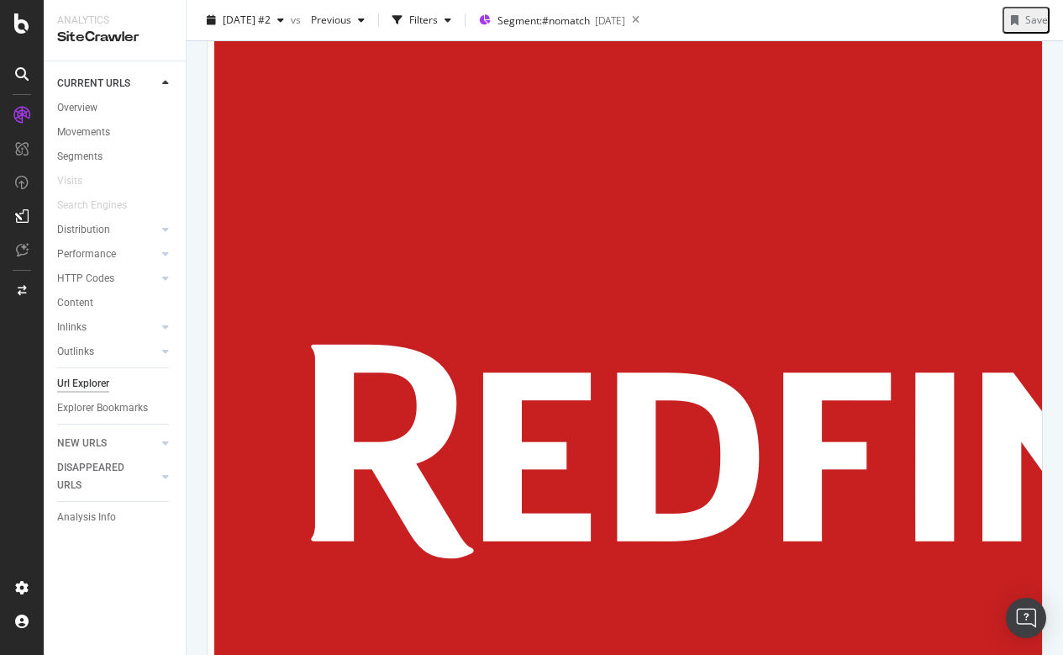
scroll to position [3216, 0]
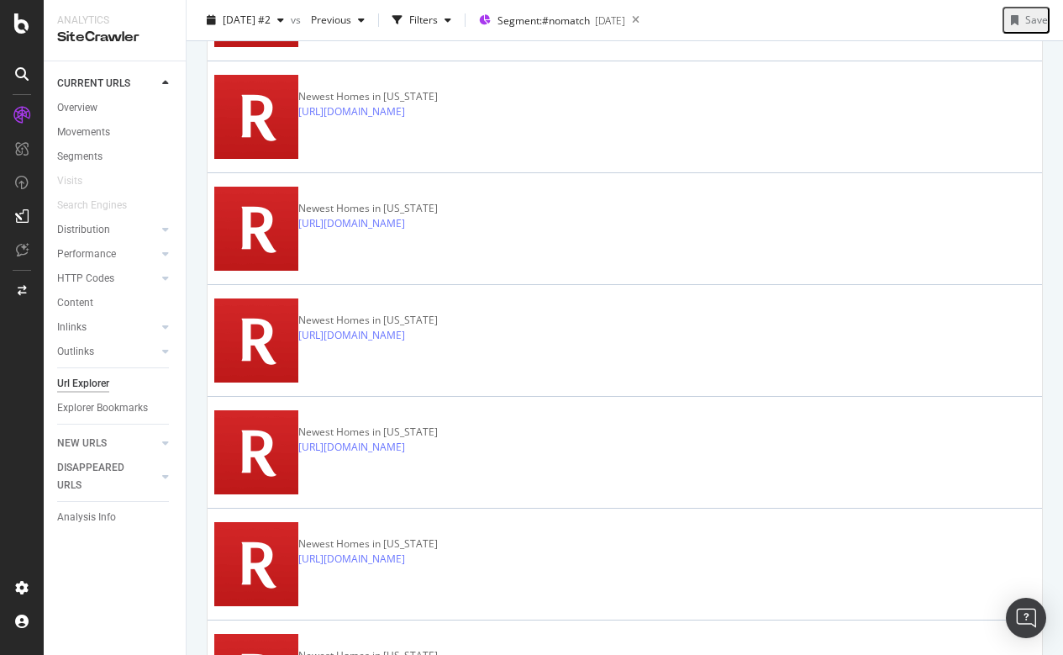
scroll to position [3193, 0]
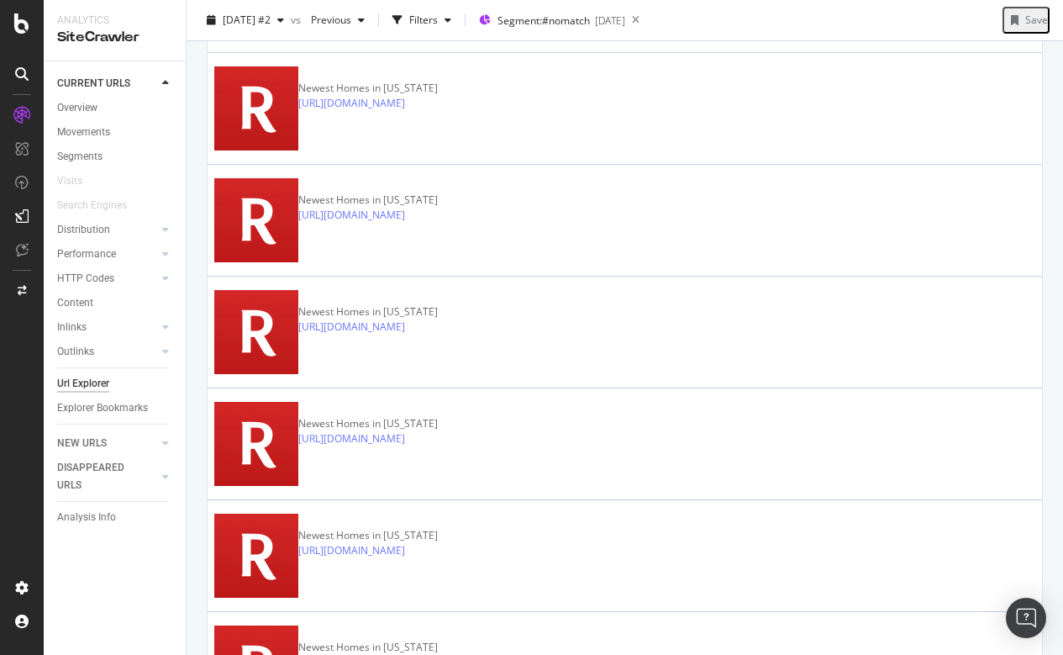
drag, startPoint x: 264, startPoint y: 456, endPoint x: 628, endPoint y: 465, distance: 364.1
copy link "https://www.redfin.com/CA/San-Jose/2150-Monterey-Rd-95112/unit-33/home/1037157"
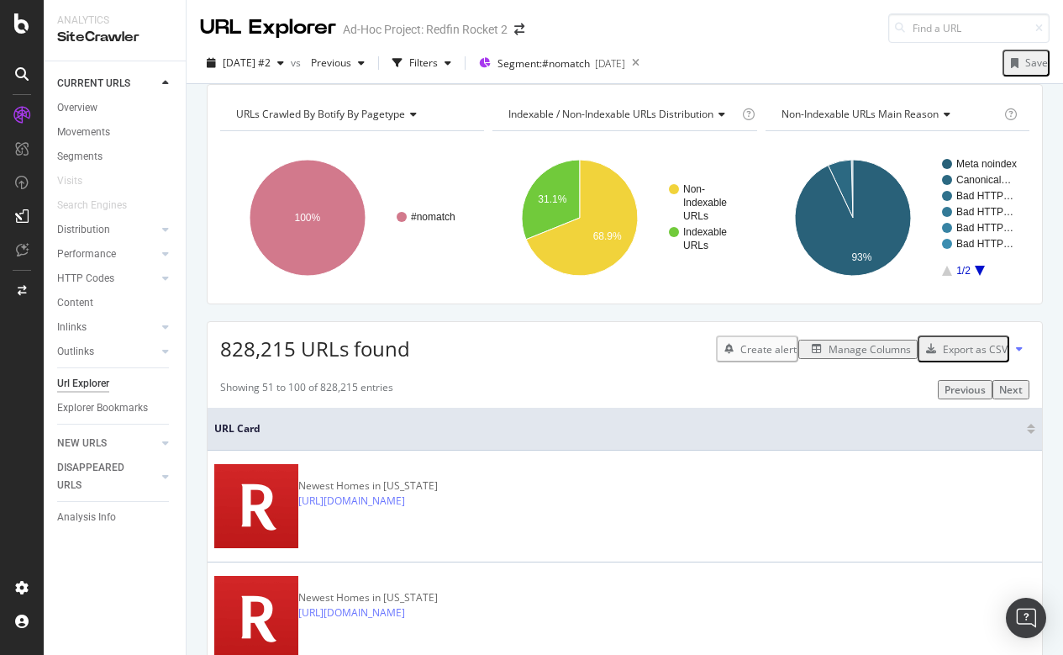
scroll to position [0, 0]
click at [438, 61] on div "Filters" at bounding box center [423, 62] width 29 height 14
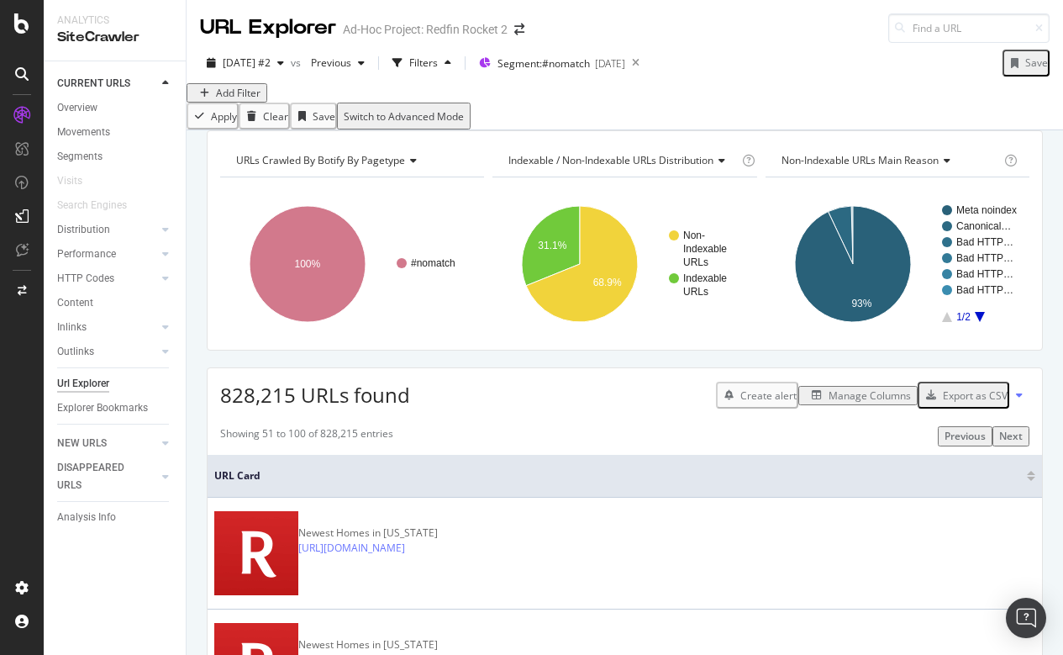
click at [238, 100] on div "Add Filter" at bounding box center [238, 93] width 45 height 14
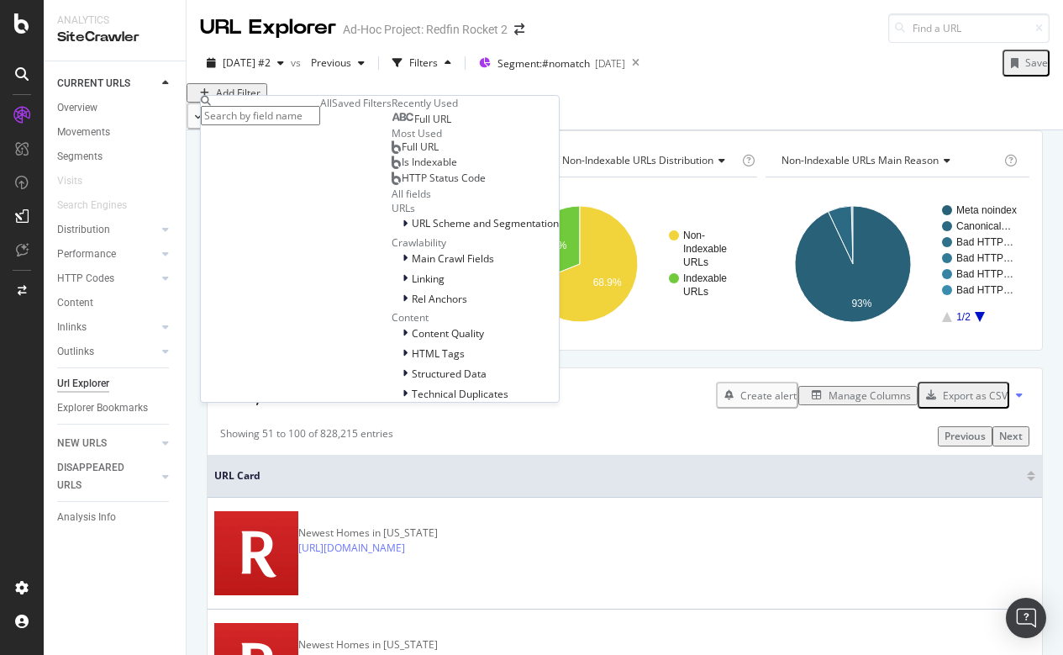
click at [392, 126] on div "Full URL" at bounding box center [422, 119] width 60 height 13
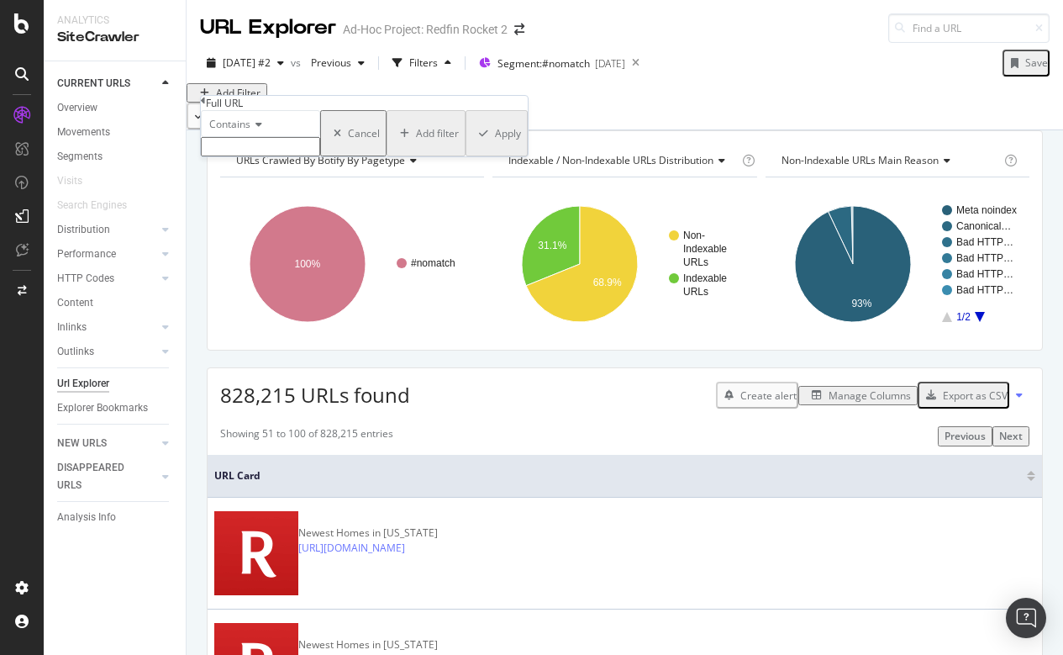
click at [251, 156] on input "text" at bounding box center [260, 146] width 119 height 19
click at [230, 131] on span "Contains" at bounding box center [229, 124] width 41 height 14
click at [207, 105] on div "Full URL Contains Cancel Add filter Apply" at bounding box center [364, 126] width 327 height 61
click at [206, 105] on icon at bounding box center [203, 101] width 5 height 10
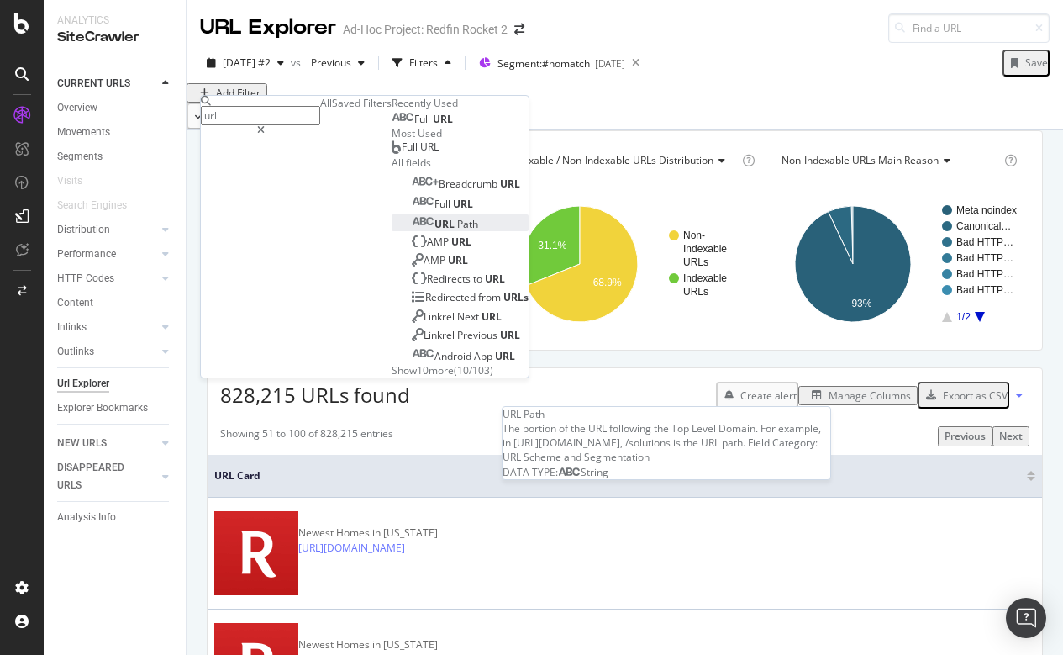
type input "url"
click at [435, 231] on span "URL" at bounding box center [446, 224] width 23 height 14
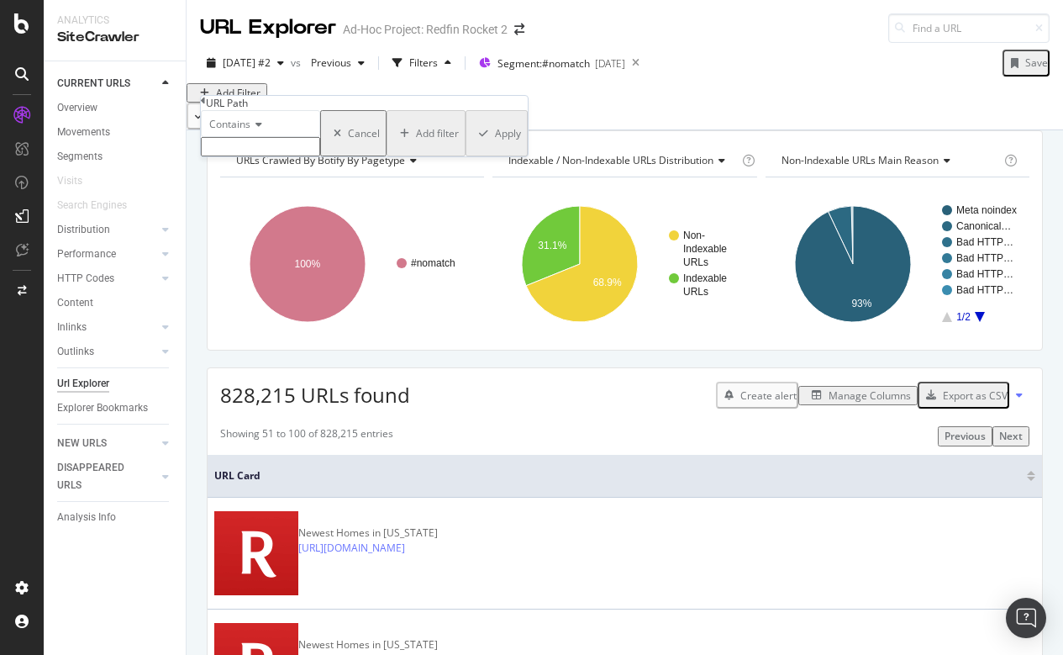
click at [251, 137] on div "Contains" at bounding box center [260, 123] width 119 height 27
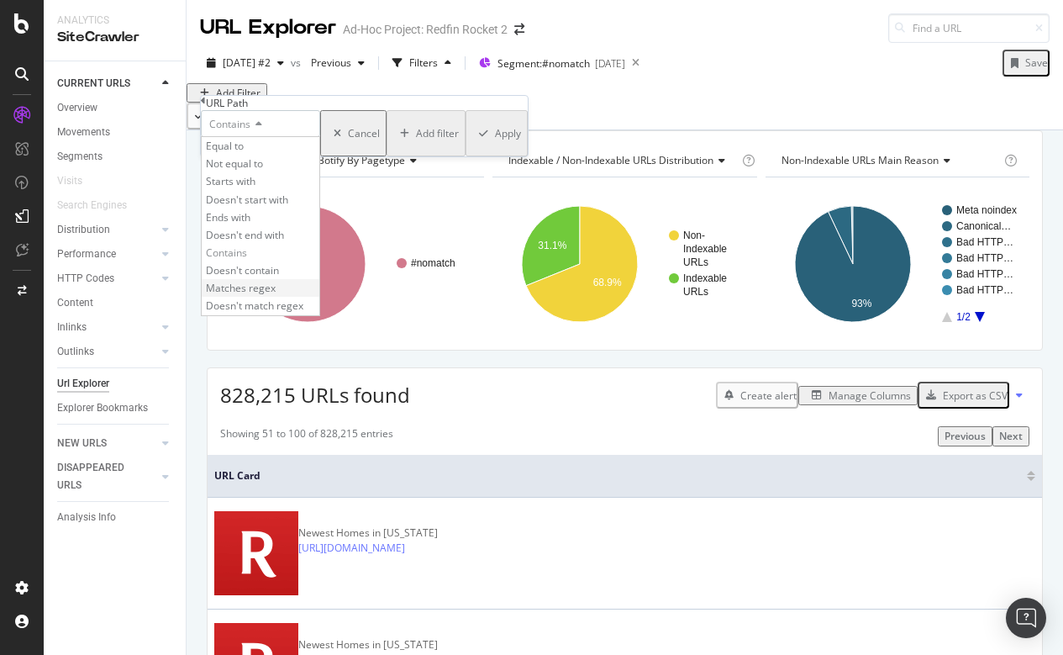
click at [253, 295] on span "Matches regex" at bounding box center [241, 288] width 70 height 14
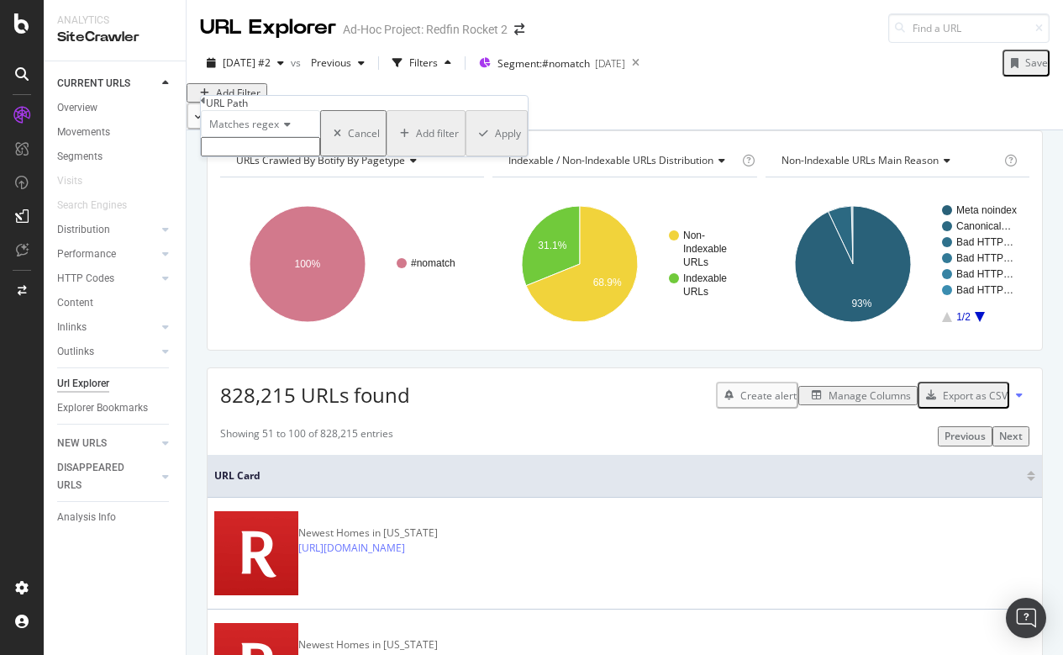
click at [237, 156] on input "text" at bounding box center [260, 146] width 119 height 19
type input ".*/.*/.*/.*/homes/.*"
click at [495, 145] on div "Apply" at bounding box center [508, 138] width 26 height 14
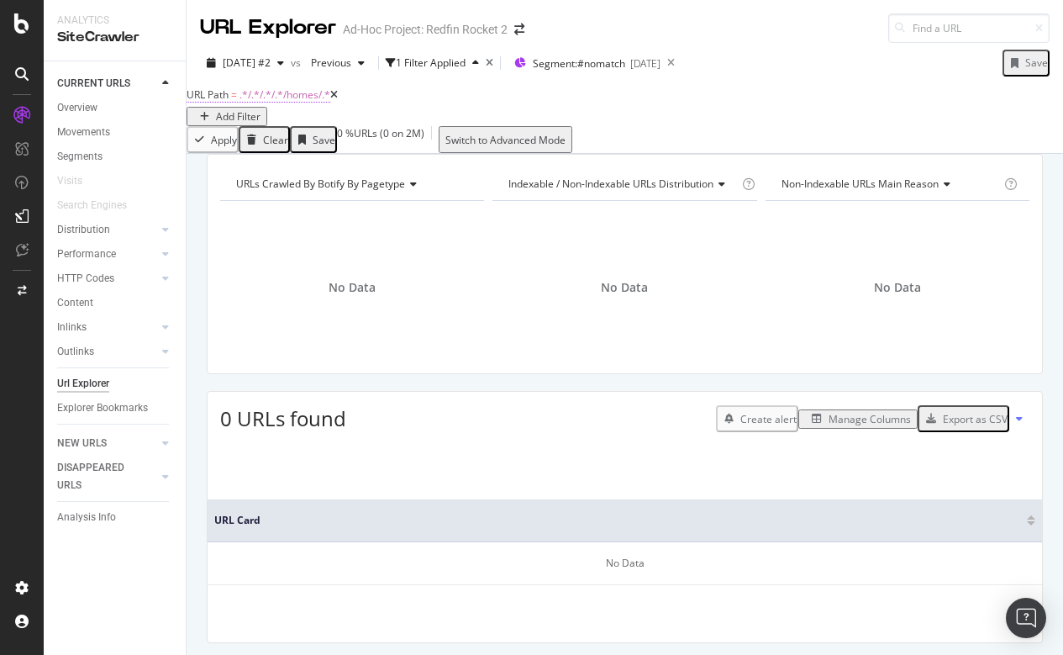
click at [272, 102] on span ".*/.*/.*/.*/homes/.*" at bounding box center [285, 94] width 91 height 14
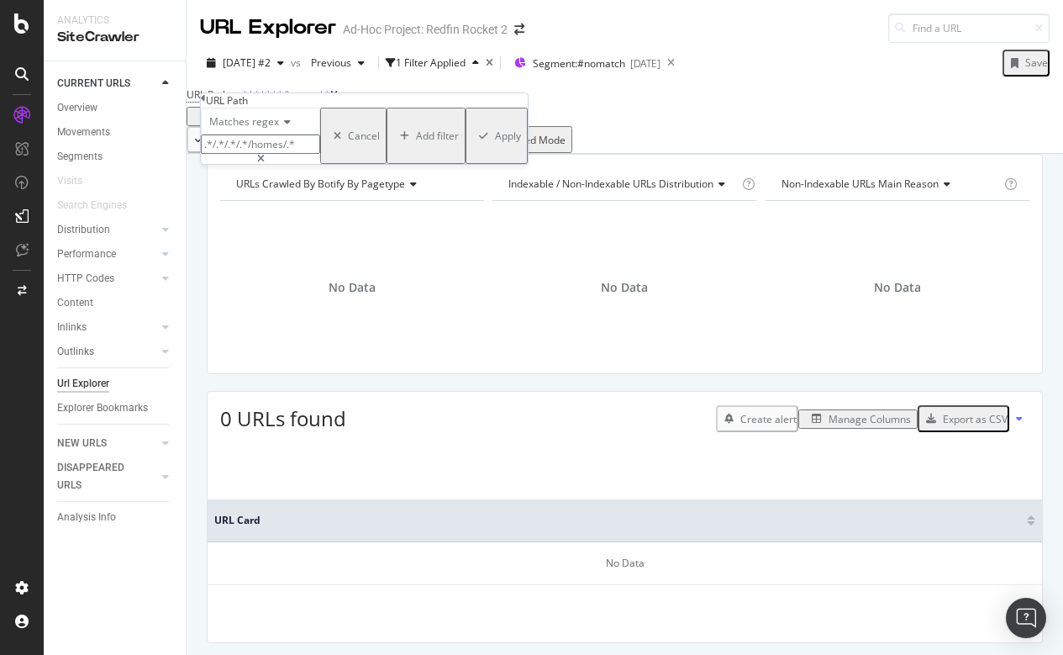
click at [299, 154] on input ".*/.*/.*/.*/homes/.*" at bounding box center [260, 144] width 119 height 19
type input ".*/.*/.*/.*/home/.*"
click at [495, 143] on div "Apply" at bounding box center [508, 136] width 26 height 14
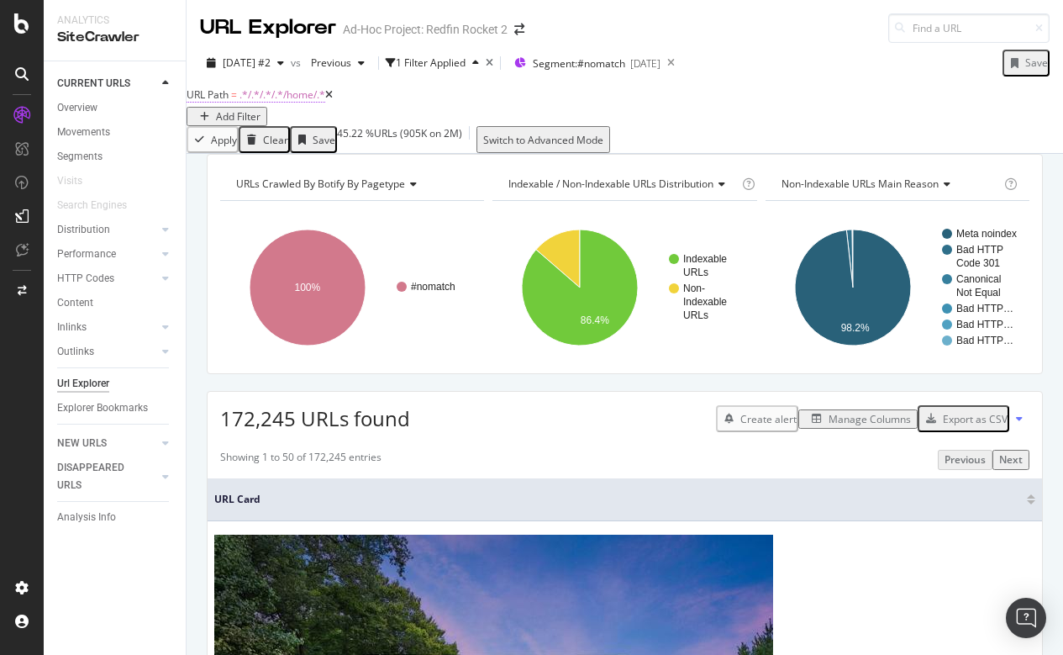
click at [272, 102] on span ".*/.*/.*/.*/home/.*" at bounding box center [283, 94] width 86 height 14
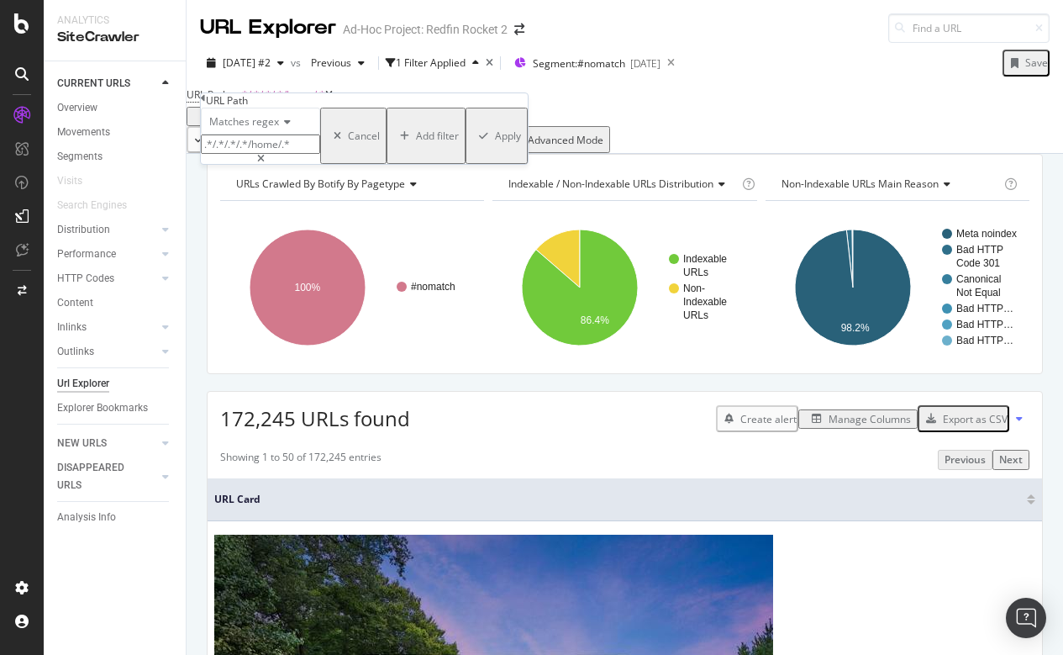
click at [235, 129] on span "Matches regex" at bounding box center [244, 121] width 70 height 14
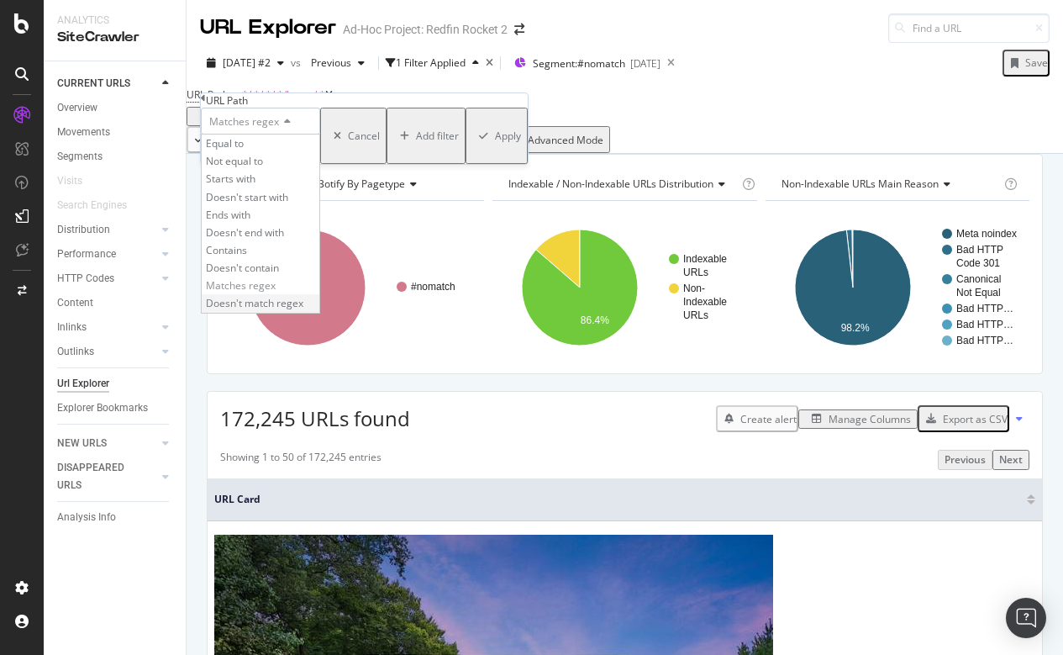
click at [243, 310] on span "Doesn't match regex" at bounding box center [255, 303] width 98 height 14
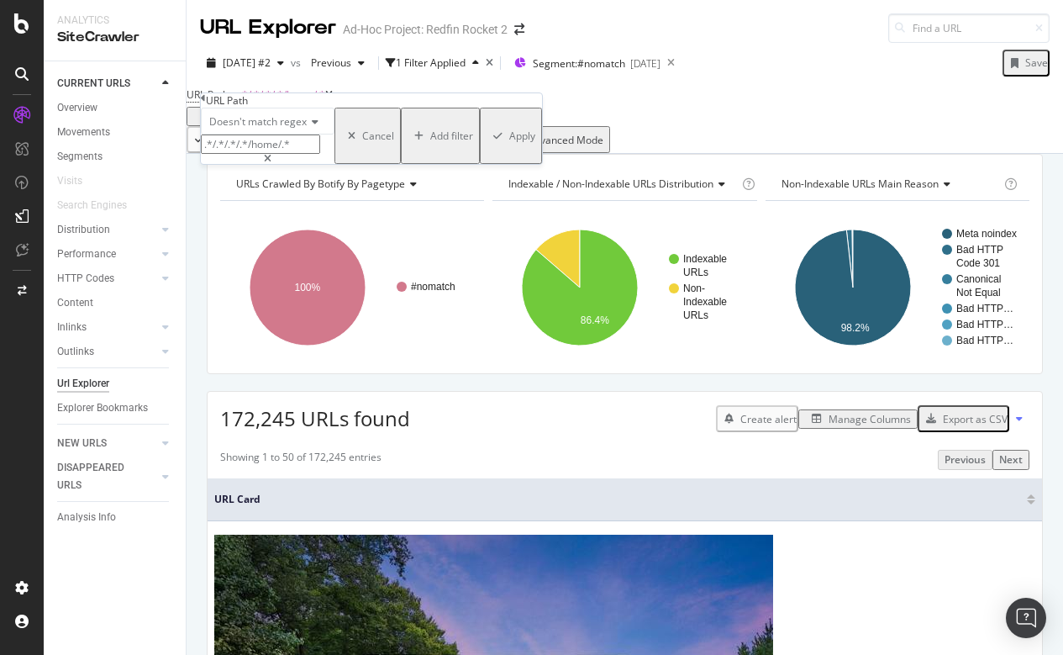
click at [509, 143] on div "Apply" at bounding box center [522, 136] width 26 height 14
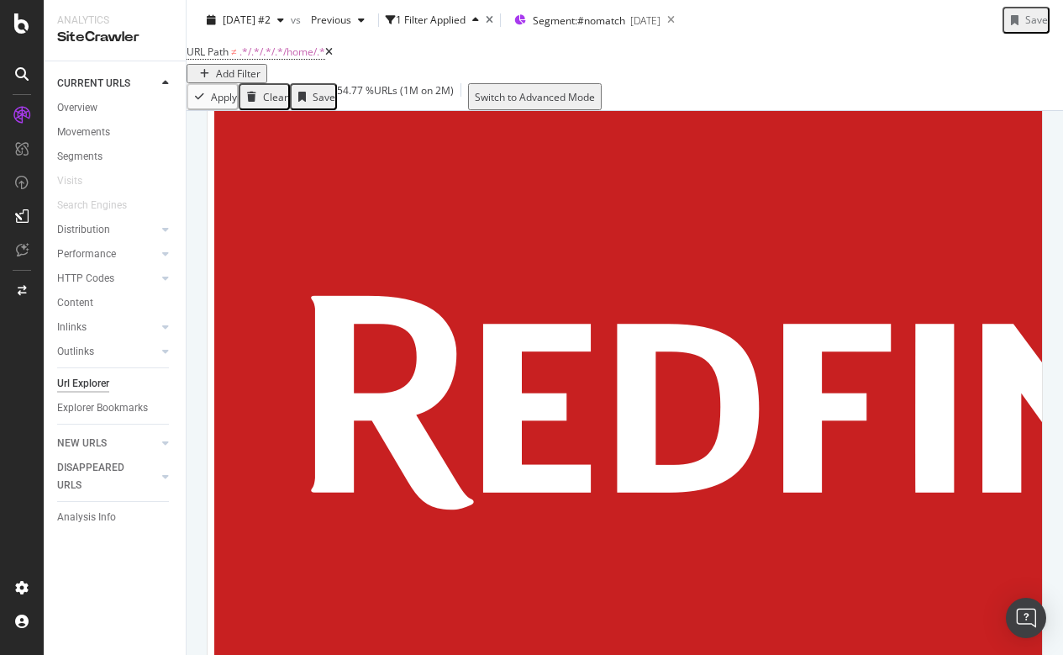
scroll to position [3295, 0]
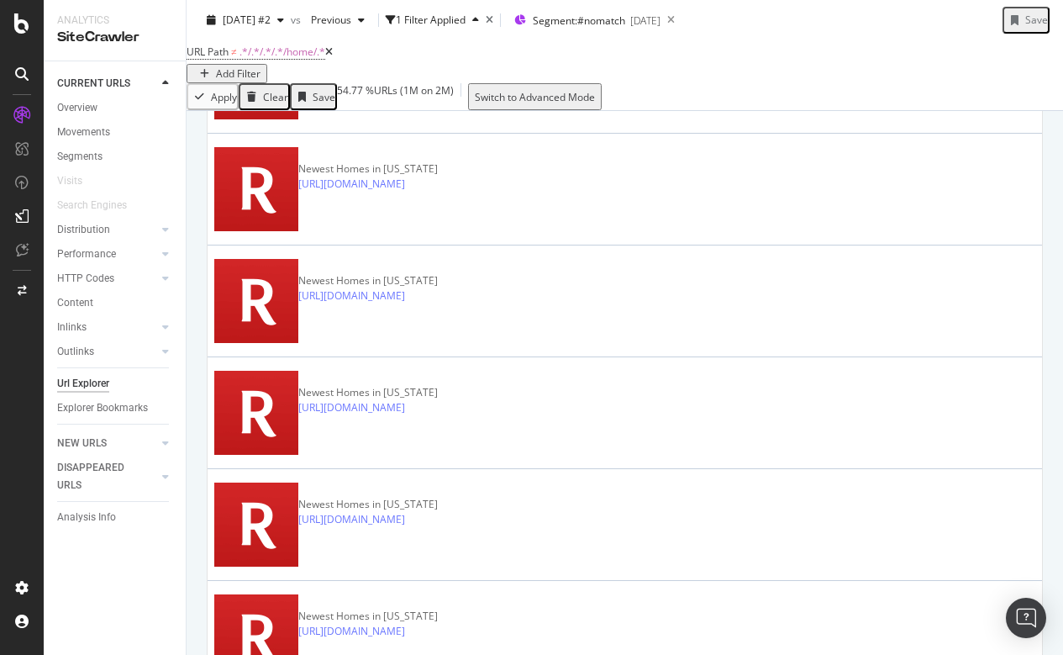
click at [261, 66] on div "Add Filter" at bounding box center [238, 73] width 45 height 14
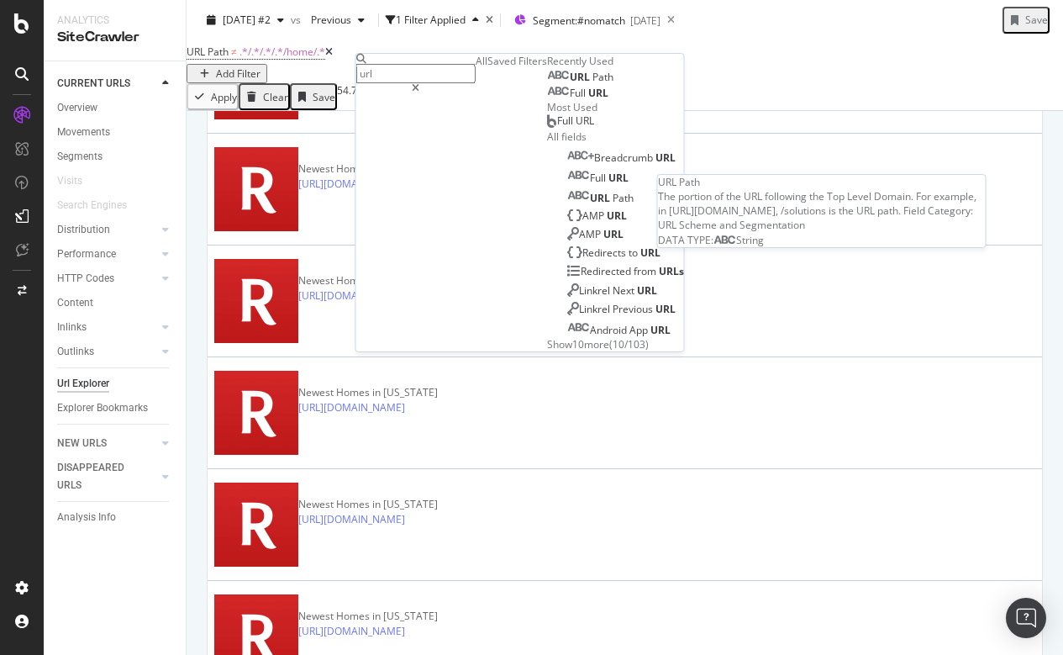
click at [570, 84] on span "URL" at bounding box center [581, 77] width 23 height 14
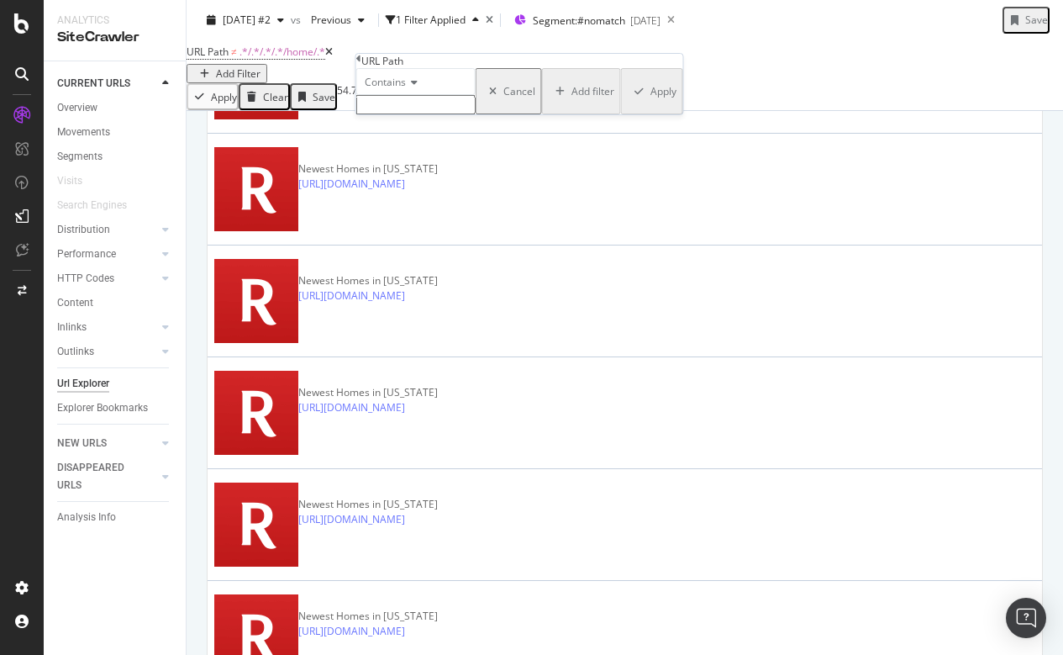
click at [397, 89] on span "Contains" at bounding box center [385, 82] width 41 height 14
click at [403, 235] on span "Doesn't contain" at bounding box center [397, 228] width 73 height 14
click at [383, 114] on input "text" at bounding box center [415, 104] width 119 height 19
type input "/sitemap/"
click at [651, 103] on div "Apply" at bounding box center [664, 96] width 26 height 14
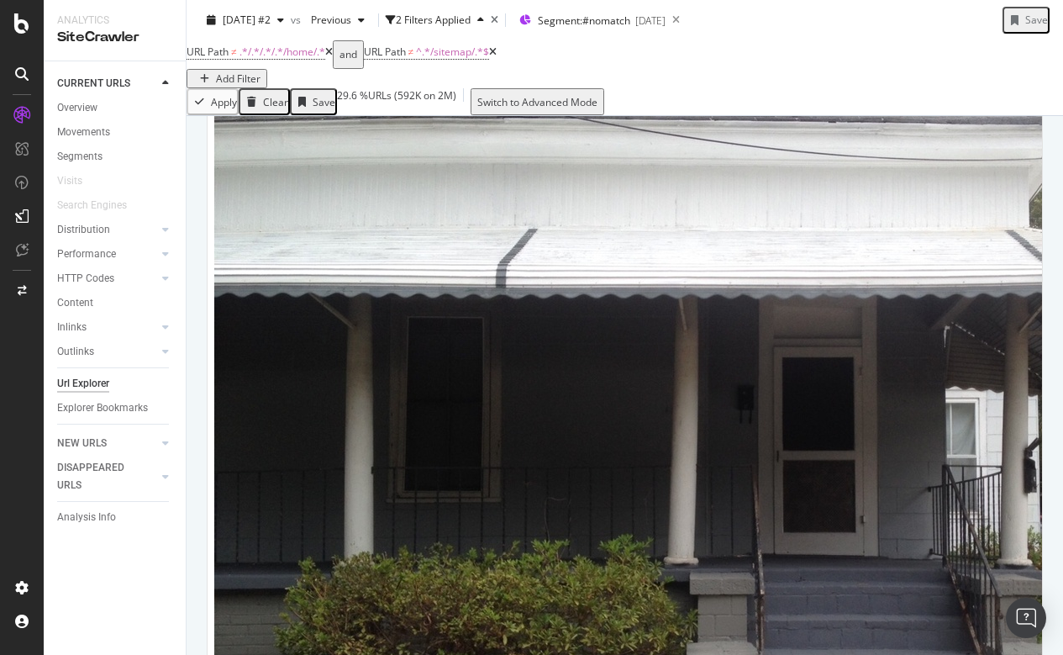
scroll to position [3318, 0]
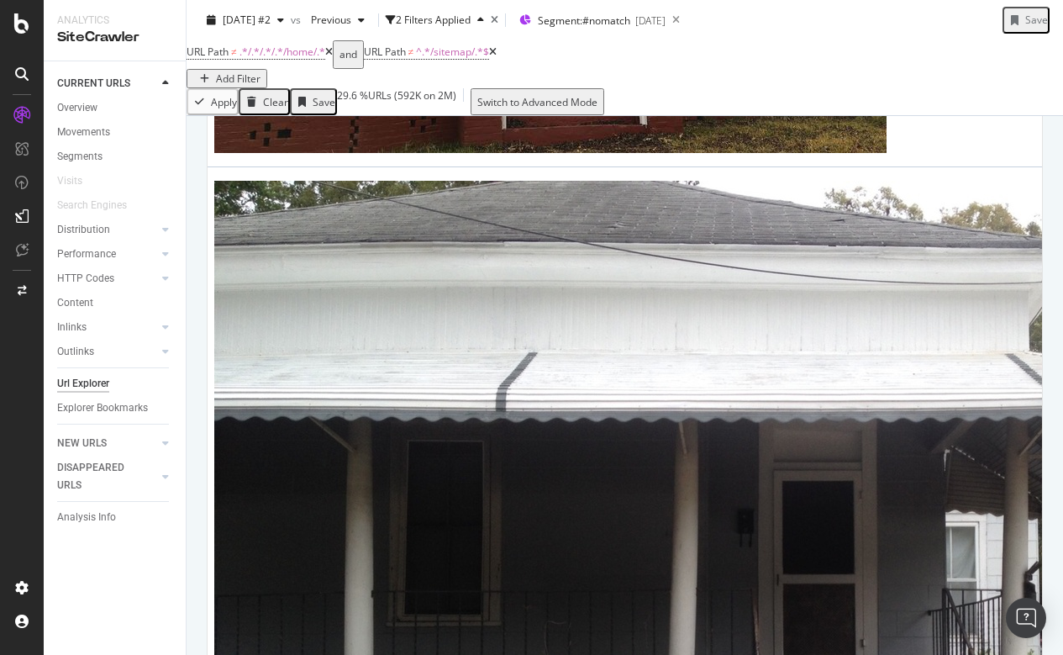
scroll to position [2973, 0]
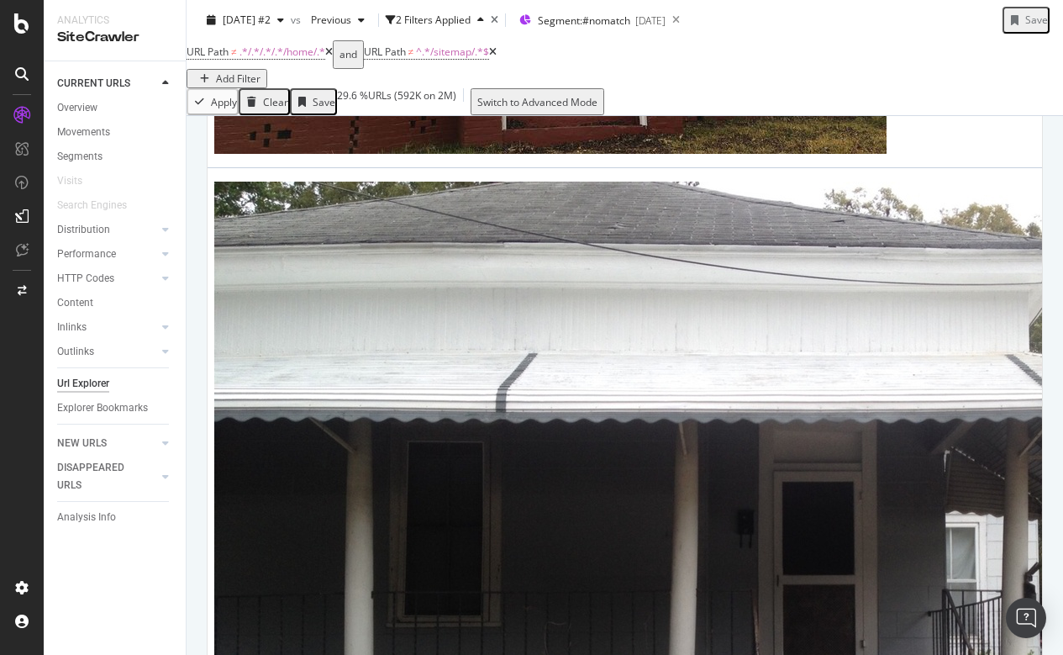
click at [261, 71] on div "Add Filter" at bounding box center [238, 78] width 45 height 14
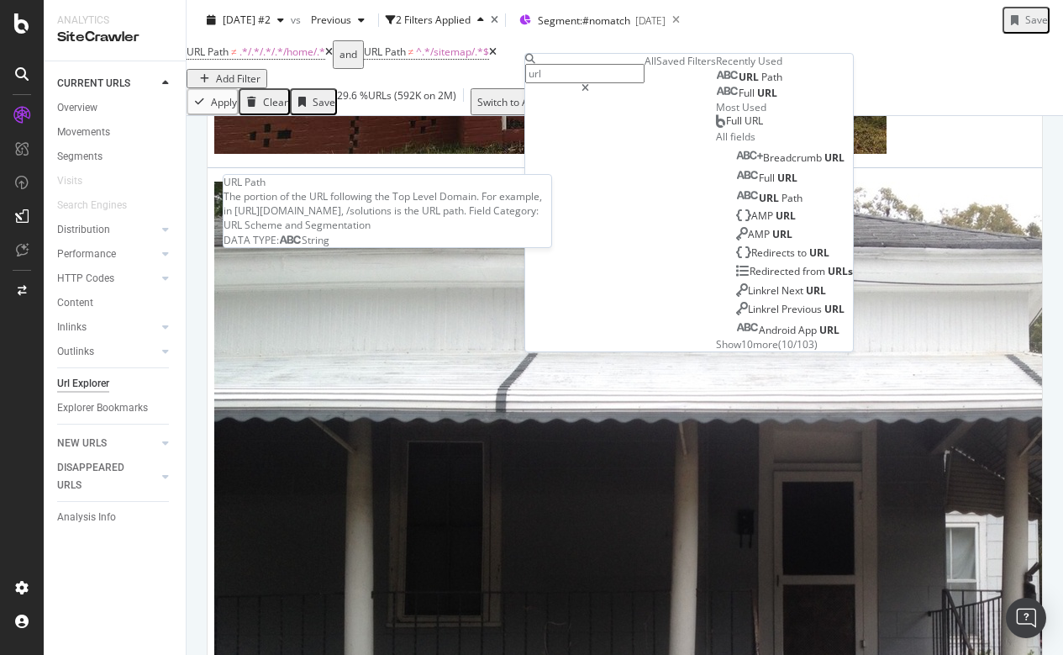
click at [762, 84] on span "Path" at bounding box center [772, 77] width 21 height 14
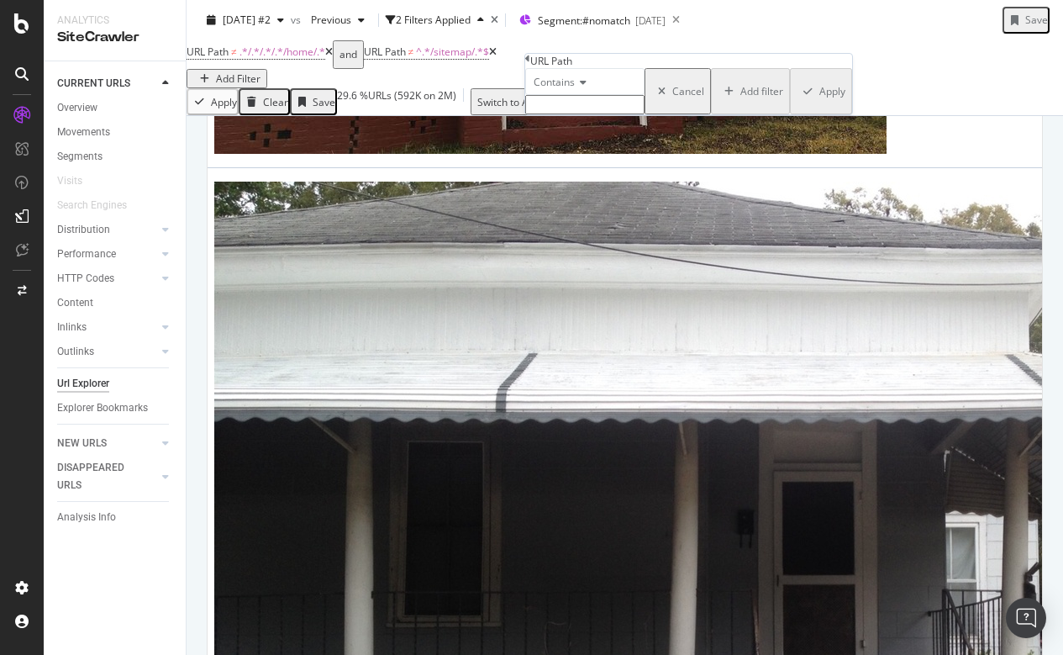
click at [564, 89] on span "Contains" at bounding box center [554, 82] width 41 height 14
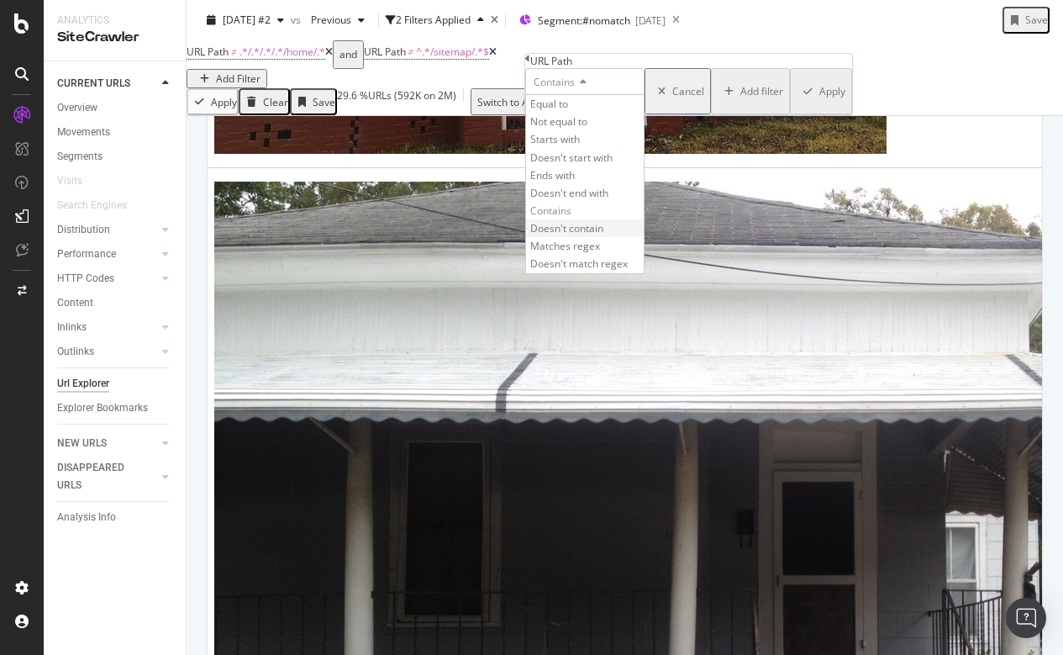
click at [572, 235] on span "Doesn't contain" at bounding box center [566, 228] width 73 height 14
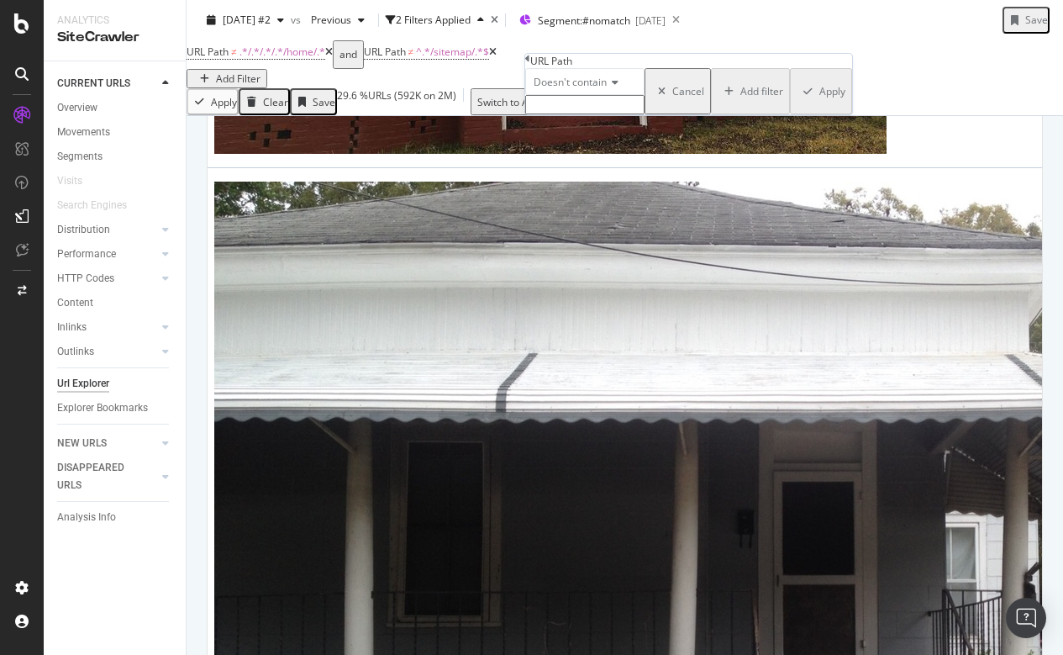
click at [559, 114] on input "text" at bounding box center [584, 104] width 119 height 19
type input "/apartment/"
click at [820, 103] on div "Apply" at bounding box center [833, 96] width 26 height 14
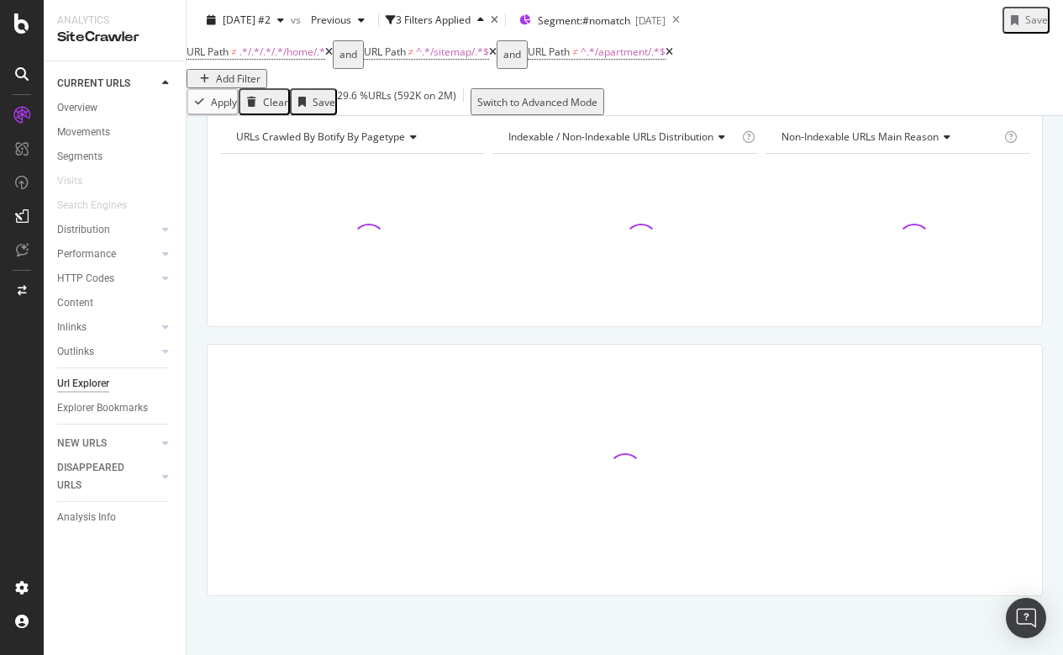
scroll to position [77, 0]
click at [261, 71] on div "Add Filter" at bounding box center [238, 78] width 45 height 14
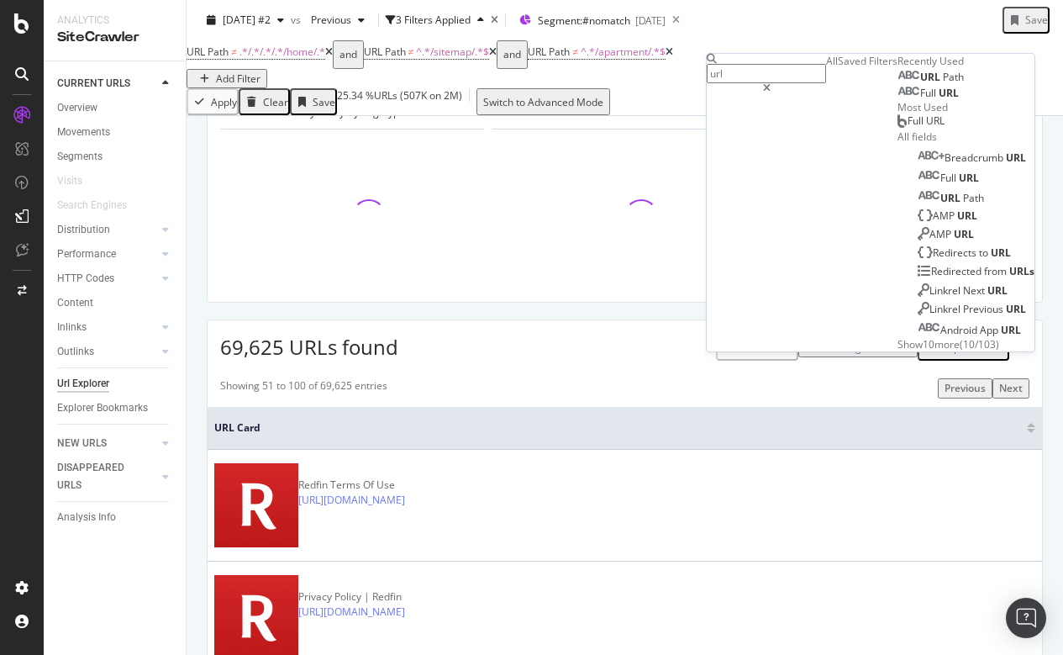
click at [853, 42] on div "URL Path ≠ .*/.*/.*/.*/home/.* and URL Path ≠ ^.*/sitemap/.*$ and URL Path ≠ ^.…" at bounding box center [625, 64] width 877 height 48
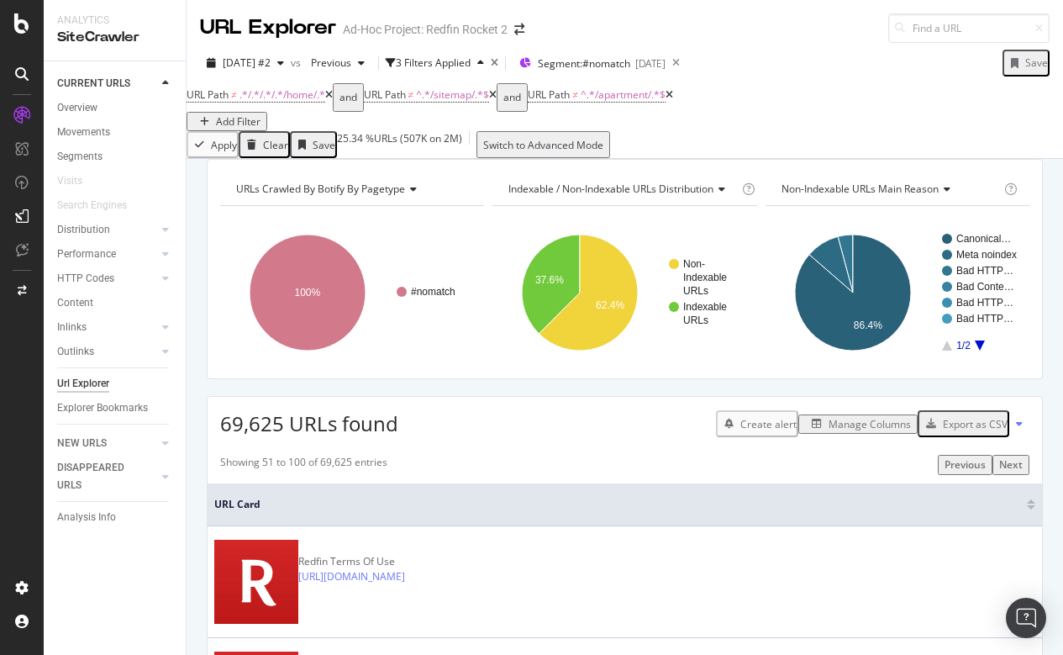
scroll to position [0, 0]
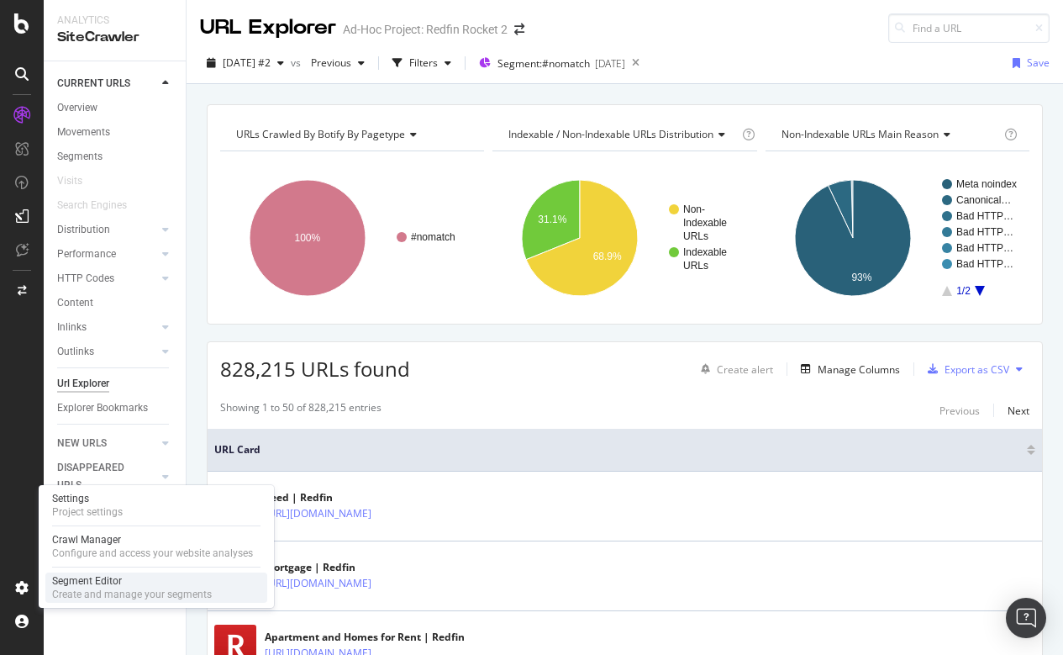
click at [119, 578] on div "Segment Editor" at bounding box center [132, 580] width 160 height 13
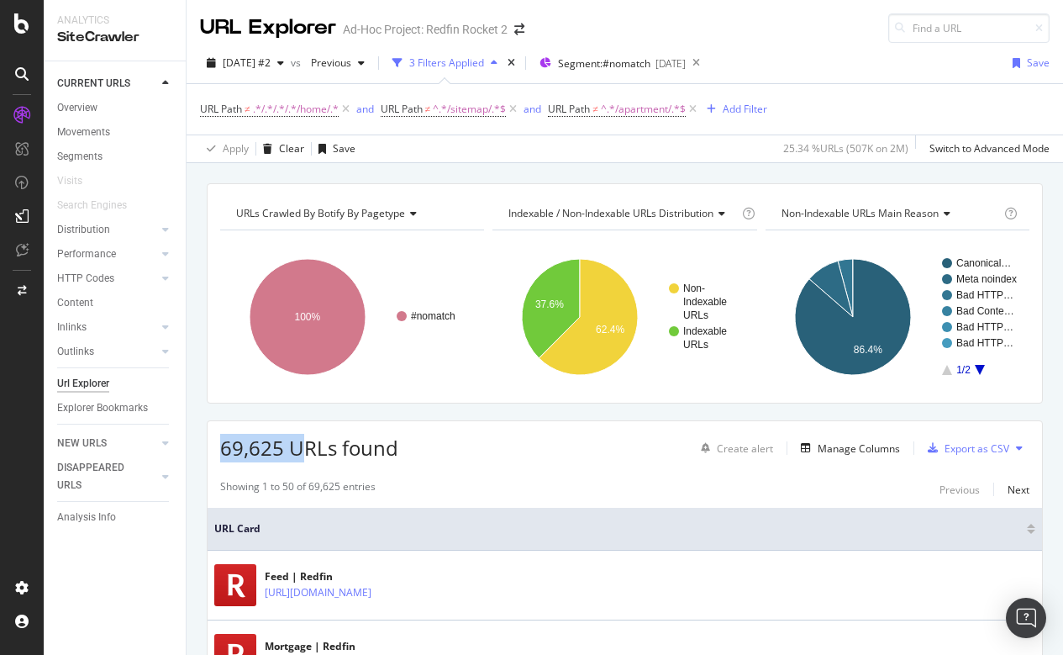
drag, startPoint x: 222, startPoint y: 446, endPoint x: 302, endPoint y: 446, distance: 79.9
click at [302, 446] on span "69,625 URLs found" at bounding box center [309, 448] width 178 height 28
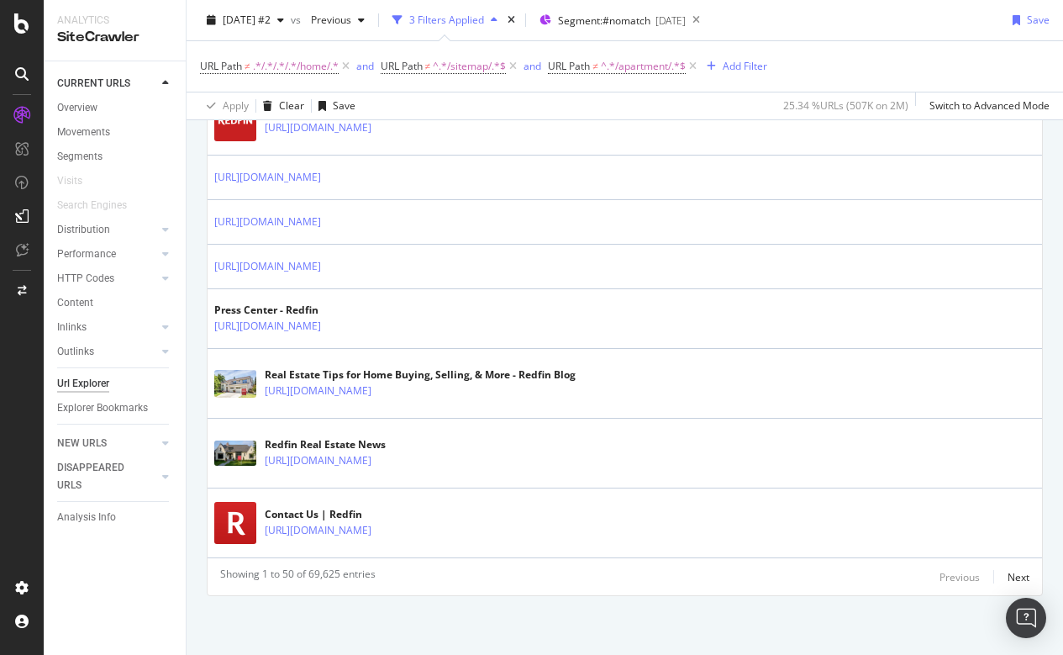
scroll to position [3184, 0]
click at [1018, 577] on div "Next" at bounding box center [1019, 577] width 22 height 14
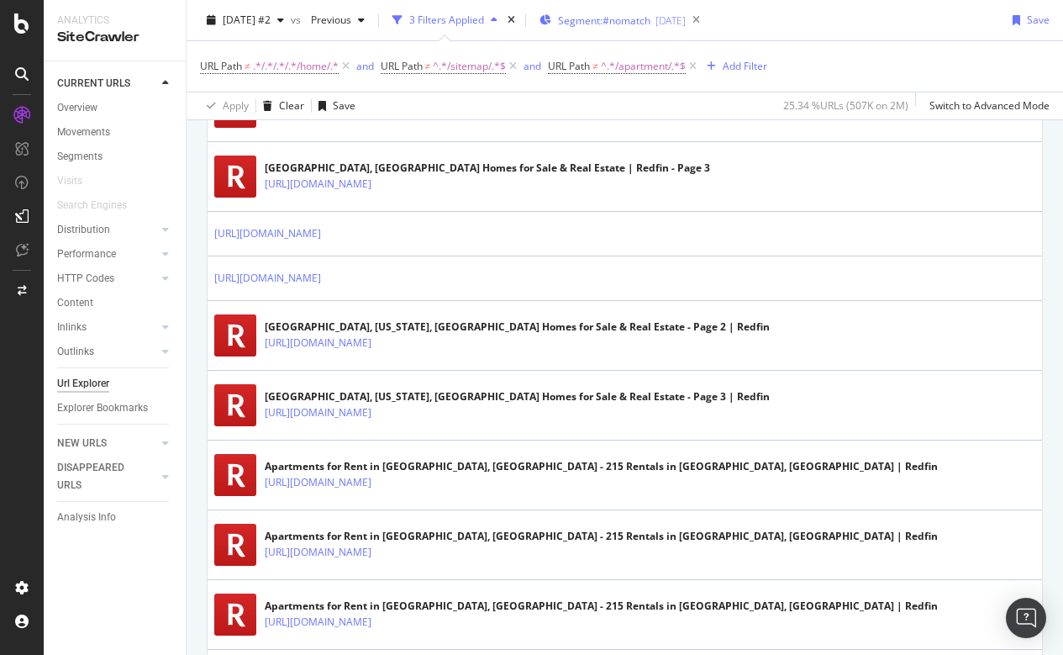
scroll to position [732, 0]
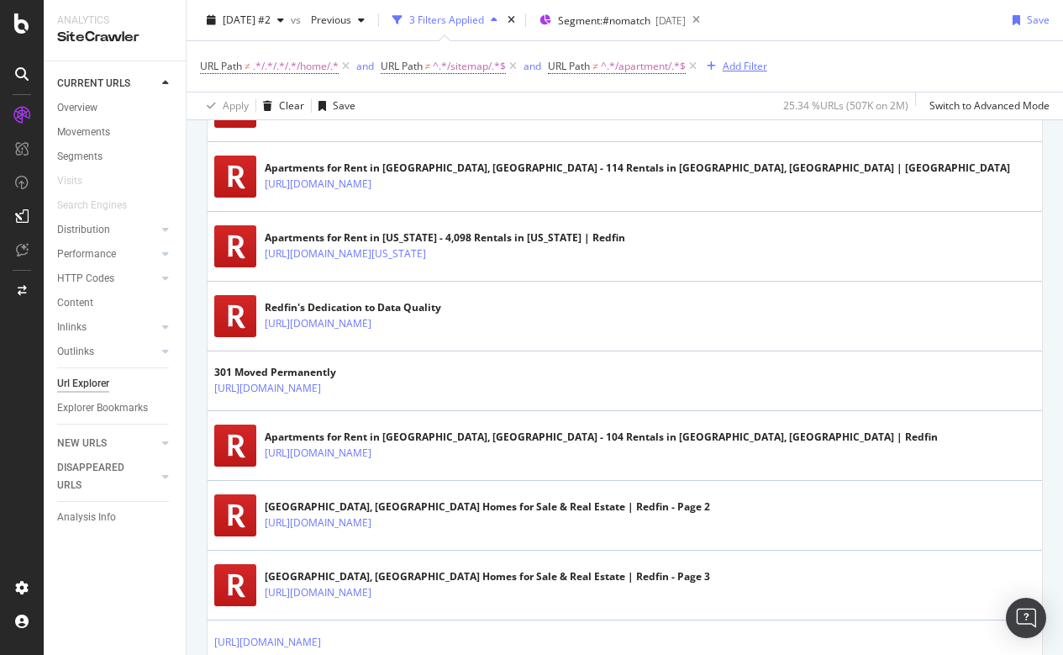
click at [747, 62] on div "Add Filter" at bounding box center [745, 66] width 45 height 14
click at [901, 9] on div "2025 Aug. 22nd #2 vs Previous 3 Filters Applied Segment: #nomatch 2025-08-27 Sa…" at bounding box center [625, 24] width 877 height 34
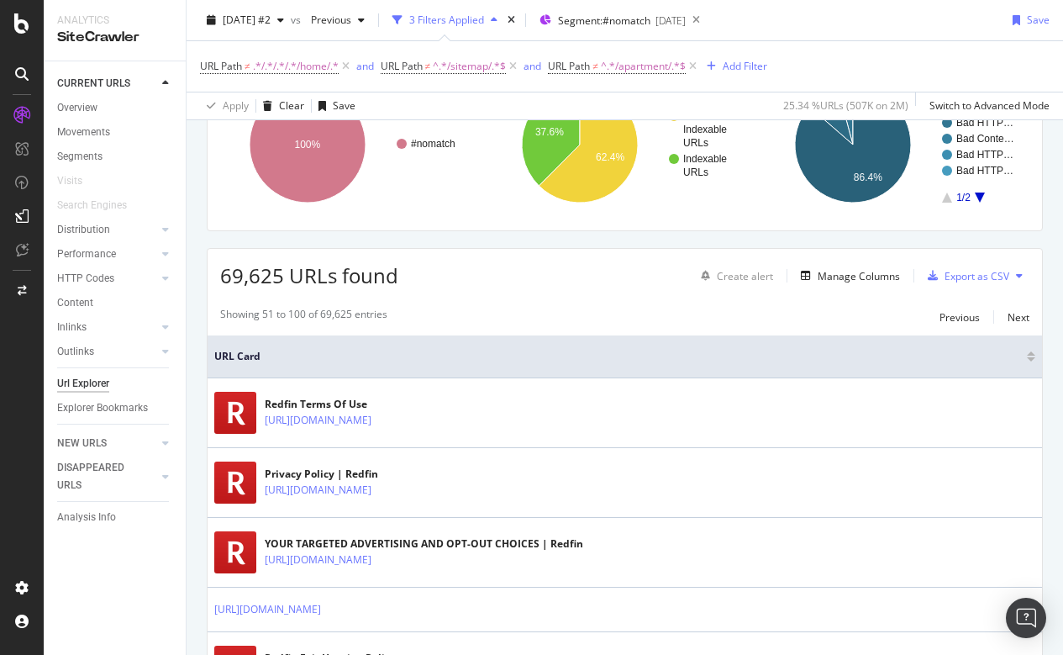
scroll to position [140, 0]
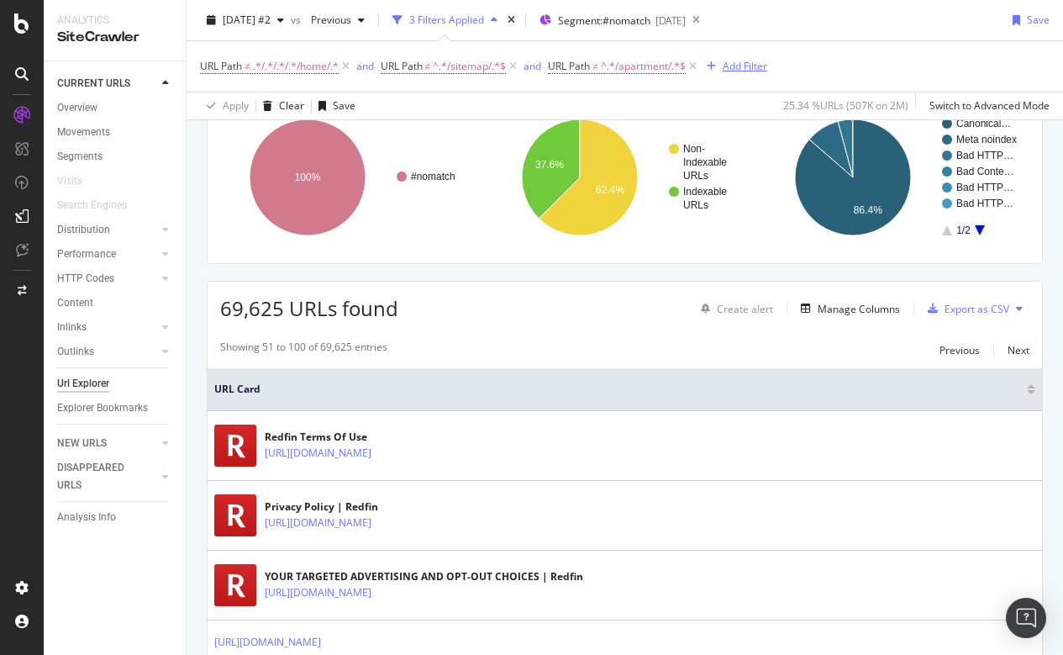
click at [747, 66] on div "Add Filter" at bounding box center [745, 66] width 45 height 14
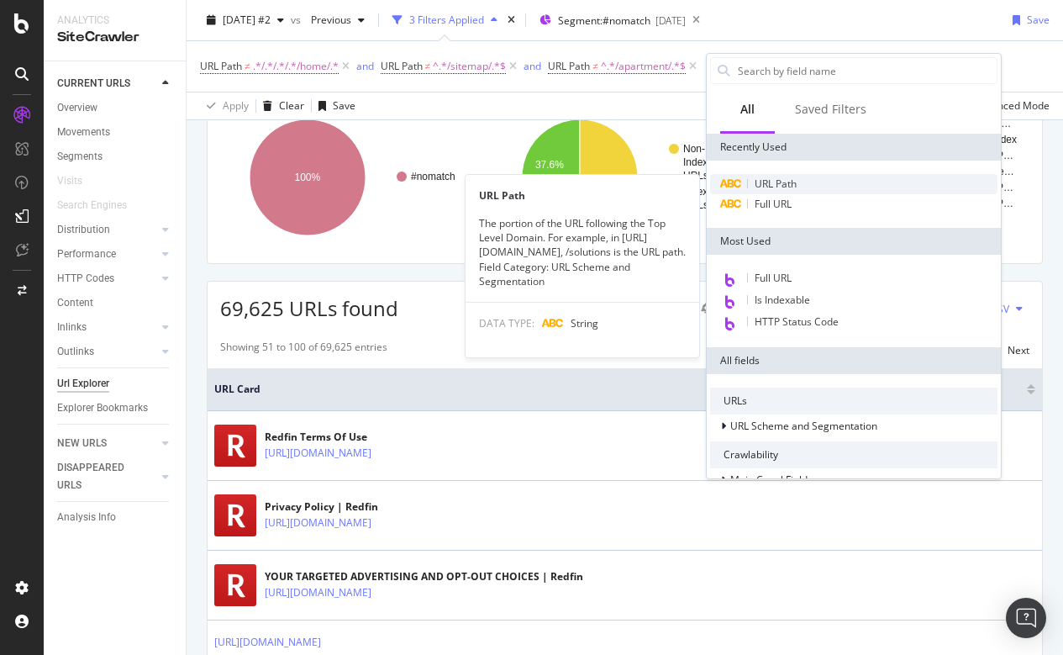
click at [769, 182] on span "URL Path" at bounding box center [776, 184] width 42 height 14
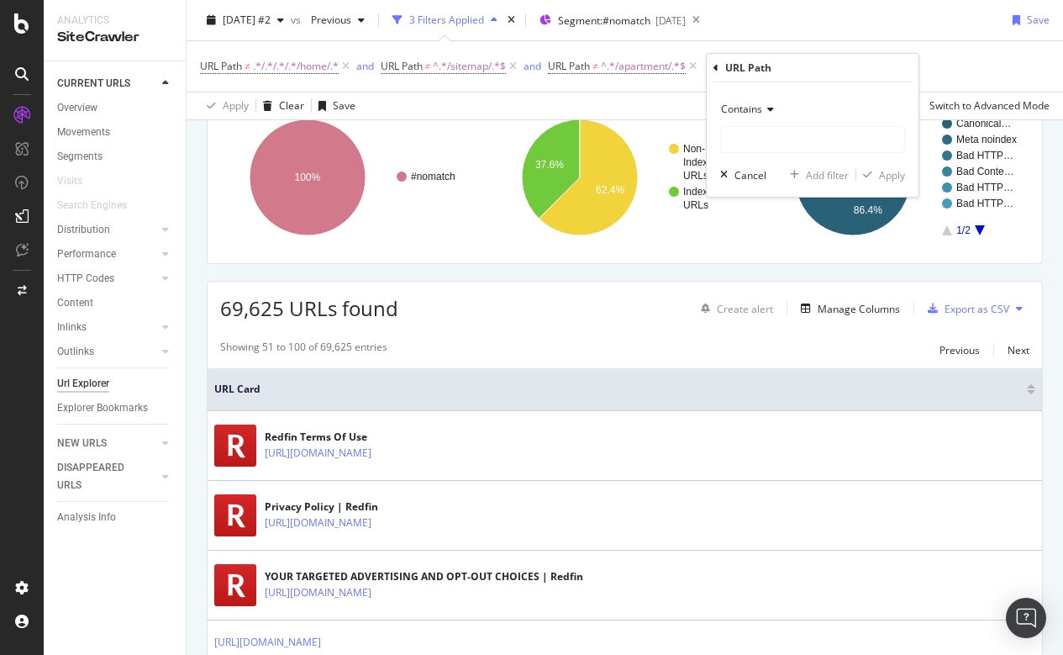
click at [748, 107] on span "Contains" at bounding box center [741, 109] width 41 height 14
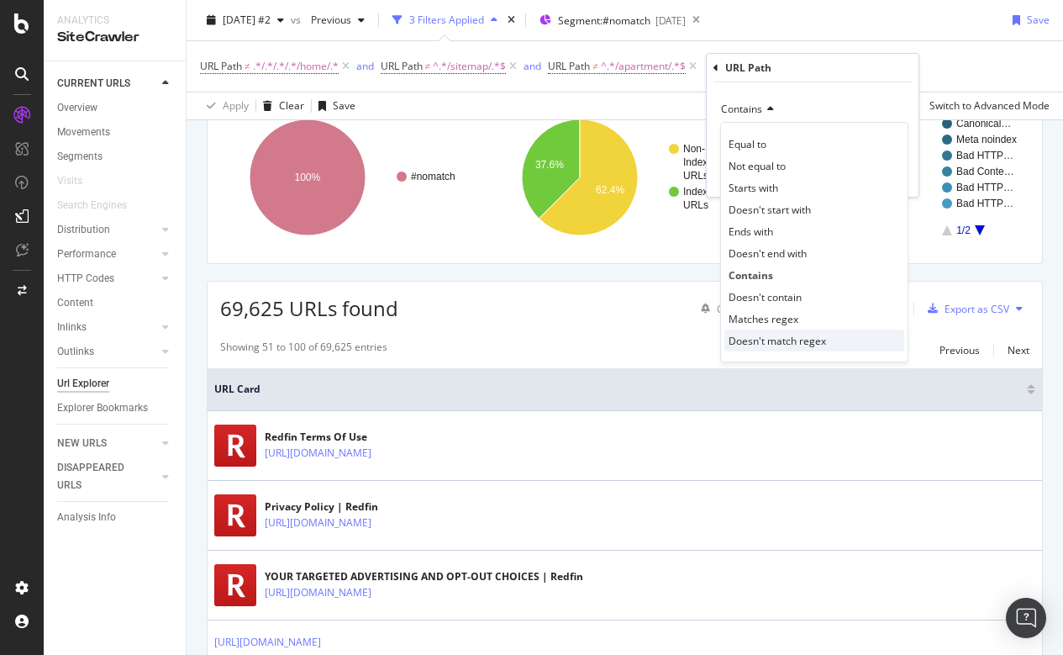
click at [760, 341] on span "Doesn't match regex" at bounding box center [778, 341] width 98 height 14
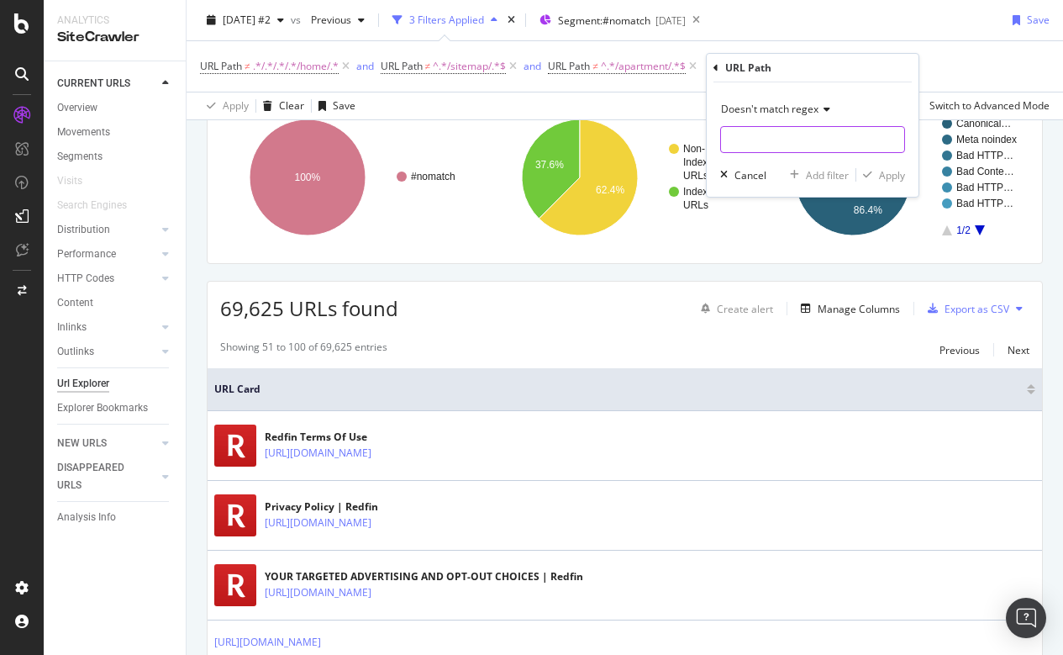
click at [751, 135] on input "text" at bounding box center [812, 139] width 183 height 27
type input ".*/page-.*"
click at [884, 172] on div "Apply" at bounding box center [892, 175] width 26 height 14
